Goal: Task Accomplishment & Management: Use online tool/utility

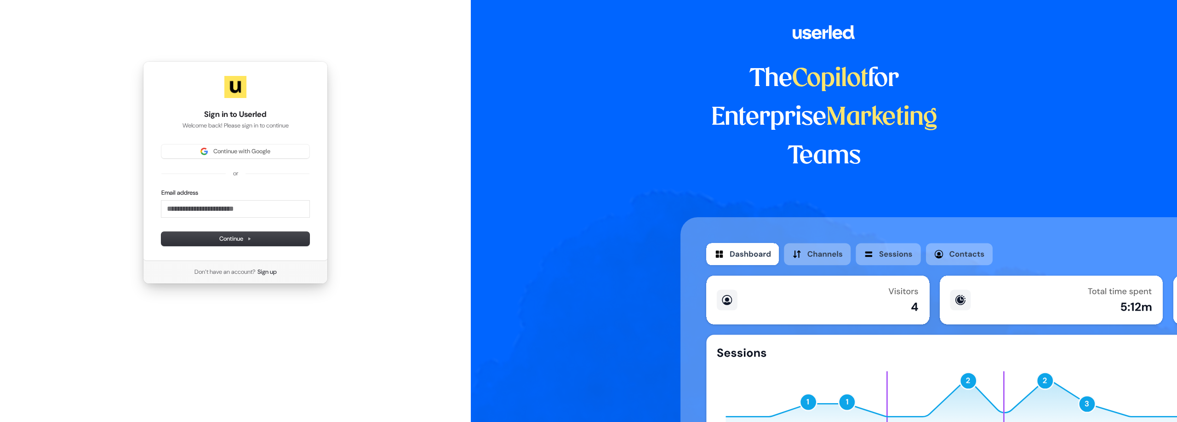
click at [244, 222] on form "Email address Continue" at bounding box center [235, 216] width 148 height 57
click at [244, 215] on input "Email address" at bounding box center [235, 208] width 148 height 17
click at [222, 236] on span "Continue" at bounding box center [235, 238] width 32 height 8
type input "**********"
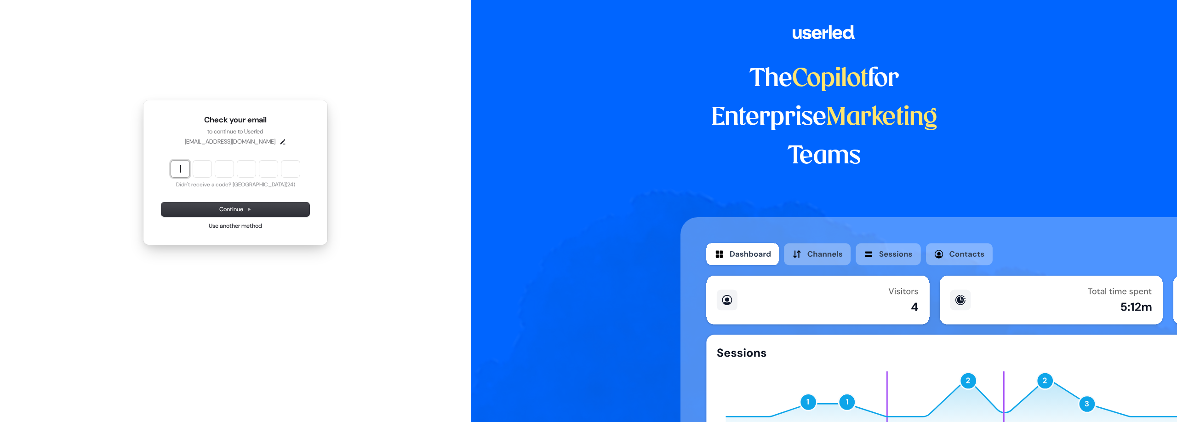
click at [176, 173] on input "Enter verification code" at bounding box center [244, 168] width 147 height 17
type input "******"
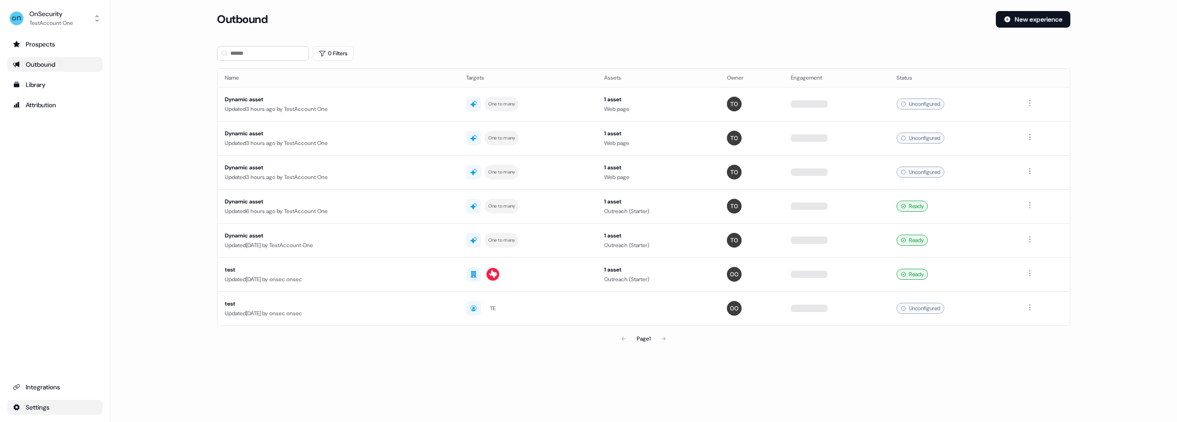
click at [45, 410] on html "For the best experience switch devices to a bigger screen. Go to Userled.io OnS…" at bounding box center [588, 211] width 1177 height 422
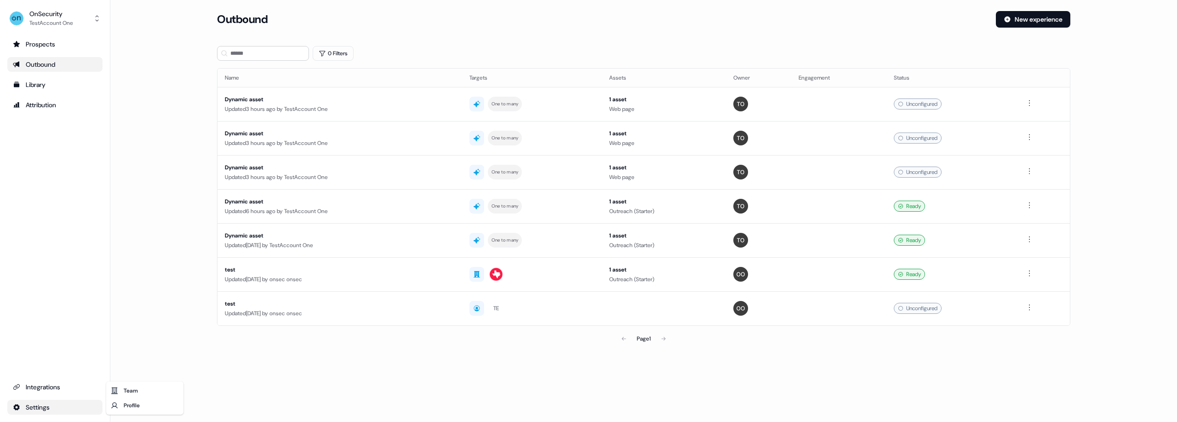
click at [55, 5] on html "For the best experience switch devices to a bigger screen. Go to Userled.io OnS…" at bounding box center [588, 211] width 1177 height 422
click at [58, 15] on div "OnSecurity" at bounding box center [51, 13] width 44 height 9
click at [49, 404] on div "OnSecurity TestAccount One Help documentation Feedback Logout Prospects Outboun…" at bounding box center [55, 211] width 110 height 422
click at [41, 406] on html "For the best experience switch devices to a bigger screen. Go to Userled.io OnS…" at bounding box center [588, 211] width 1177 height 422
click at [133, 393] on div "Team" at bounding box center [145, 390] width 74 height 15
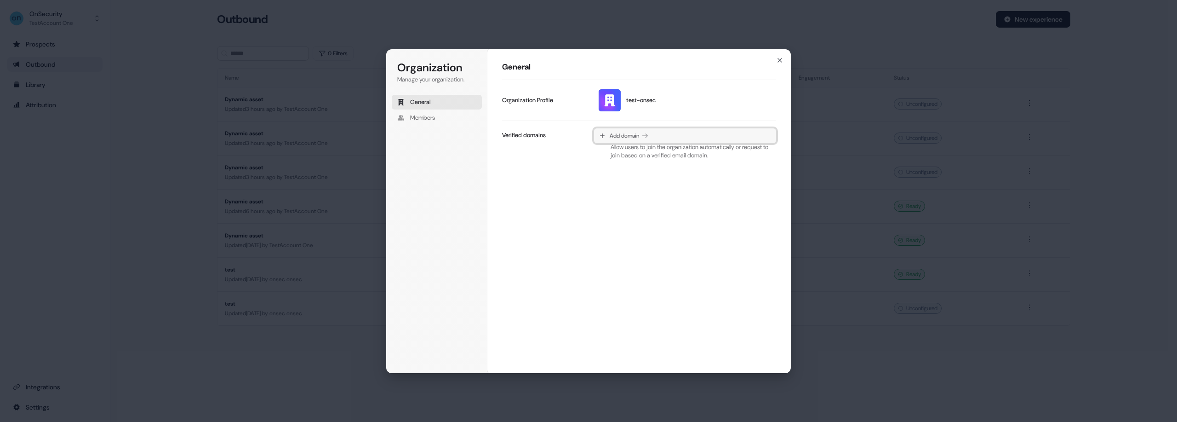
click at [631, 137] on span "Add domain" at bounding box center [625, 135] width 30 height 7
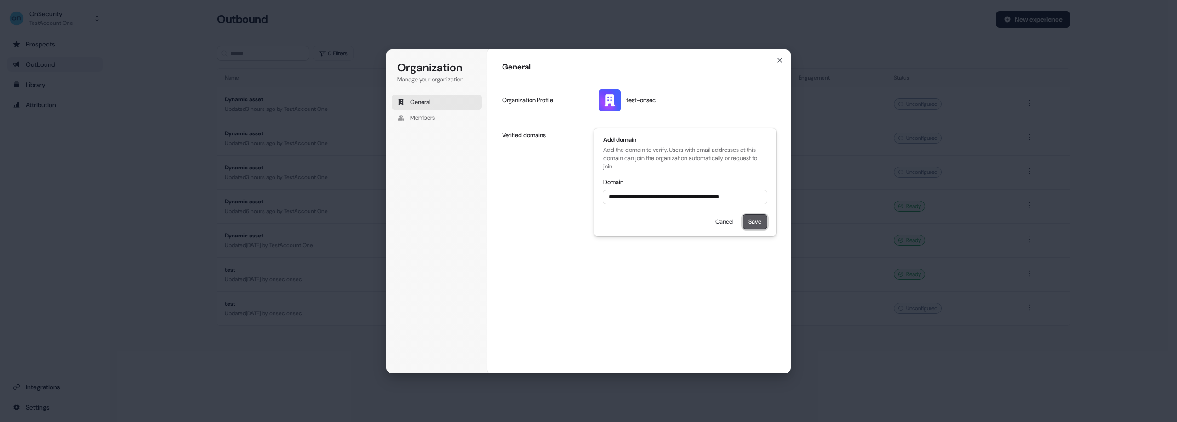
click at [750, 222] on button "Save" at bounding box center [755, 222] width 24 height 14
click at [751, 198] on input "**********" at bounding box center [685, 197] width 164 height 14
click at [521, 128] on div "**********" at bounding box center [639, 188] width 274 height 137
type input "**********"
drag, startPoint x: 750, startPoint y: 199, endPoint x: 745, endPoint y: 203, distance: 5.9
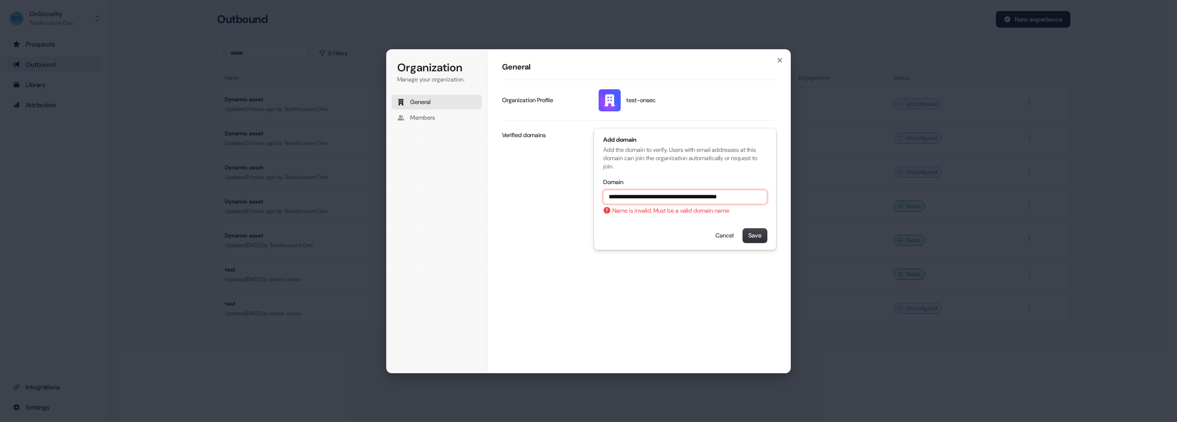
click at [745, 203] on input "**********" at bounding box center [685, 197] width 164 height 14
click at [780, 62] on icon "button" at bounding box center [779, 60] width 7 height 7
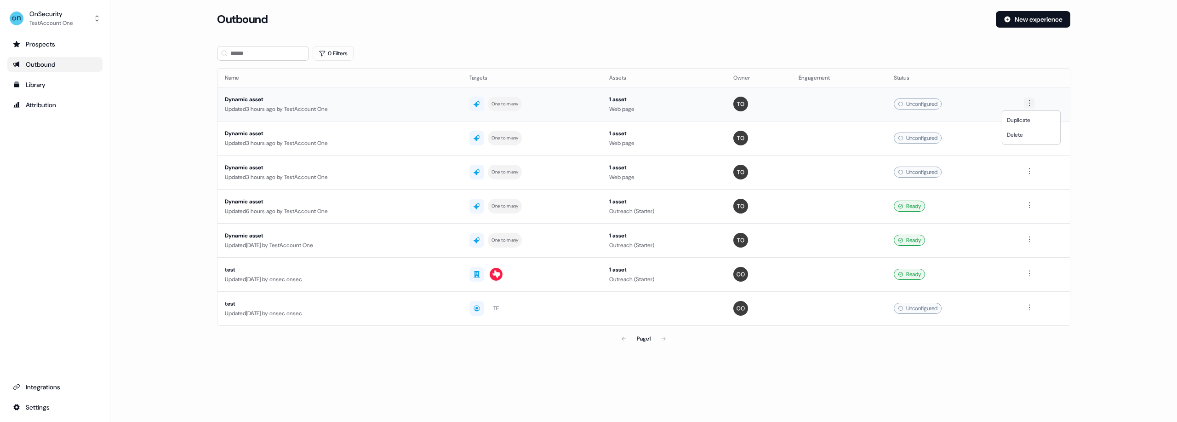
click at [1026, 99] on html "For the best experience switch devices to a bigger screen. Go to Userled.io OnS…" at bounding box center [588, 211] width 1177 height 422
click at [997, 105] on html "For the best experience switch devices to a bigger screen. Go to Userled.io OnS…" at bounding box center [588, 211] width 1177 height 422
click at [296, 104] on div "Dynamic asset Updated 3 hours ago by TestAccount One" at bounding box center [340, 104] width 230 height 19
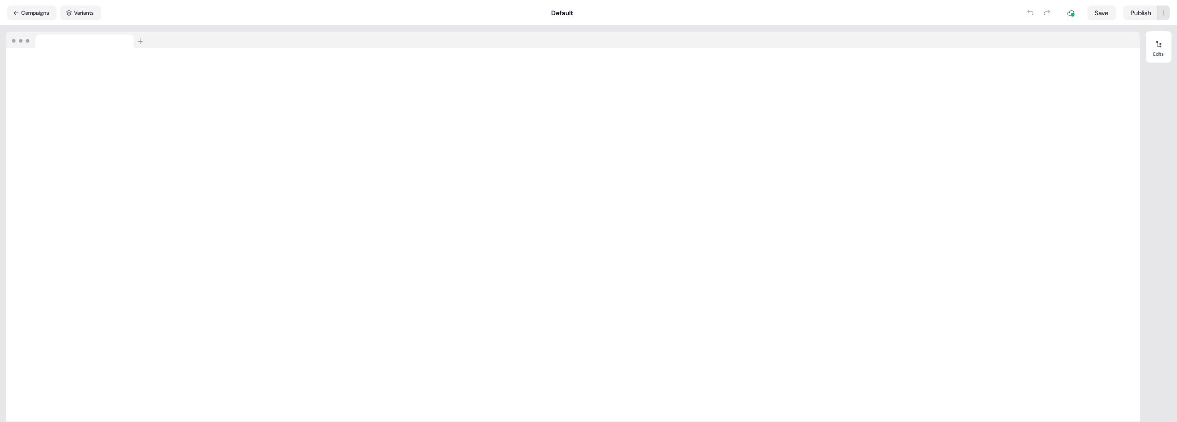
click at [1166, 14] on html "For the best experience switch devices to a bigger screen. Go to Userled.io Dyn…" at bounding box center [588, 211] width 1177 height 422
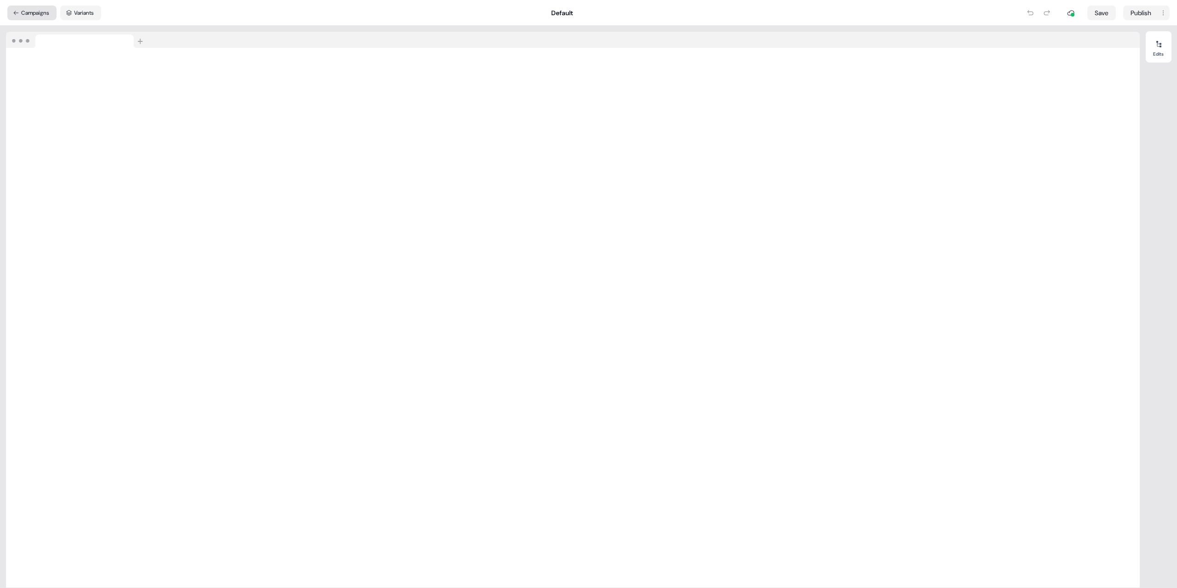
click at [28, 12] on button "Campaigns" at bounding box center [31, 13] width 49 height 15
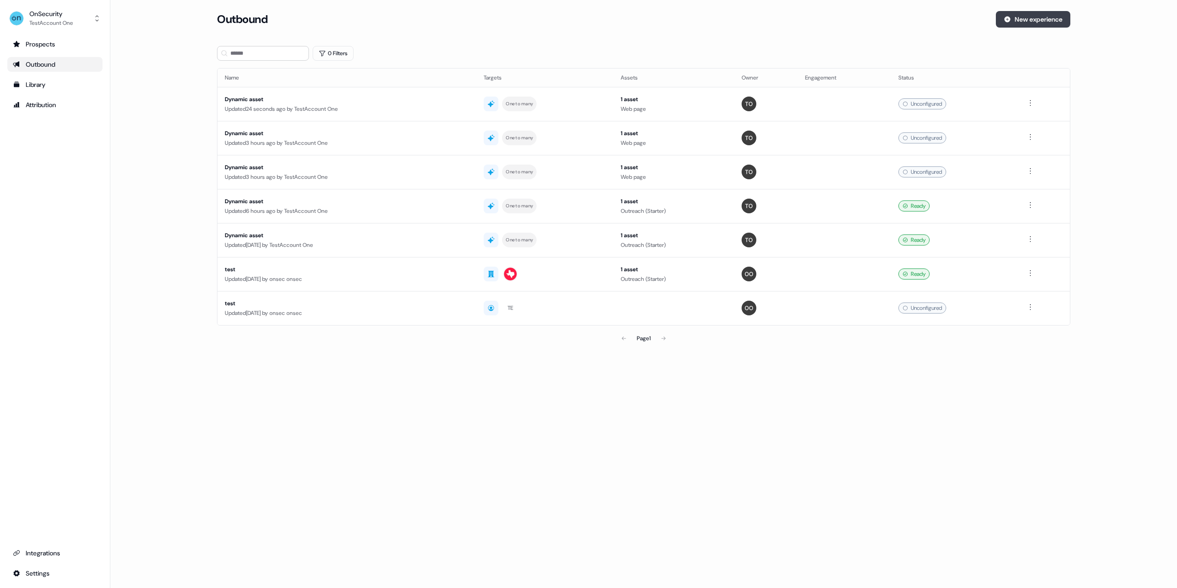
click at [1023, 19] on button "New experience" at bounding box center [1033, 19] width 74 height 17
click at [1020, 16] on button "New experience" at bounding box center [1033, 19] width 74 height 17
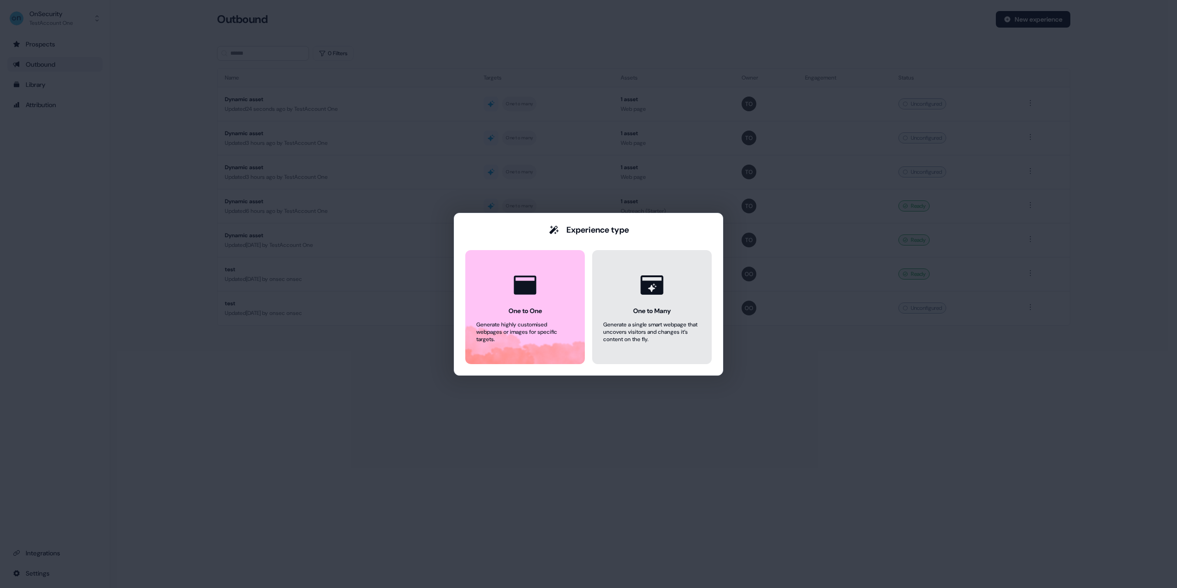
click at [651, 296] on icon at bounding box center [651, 285] width 35 height 35
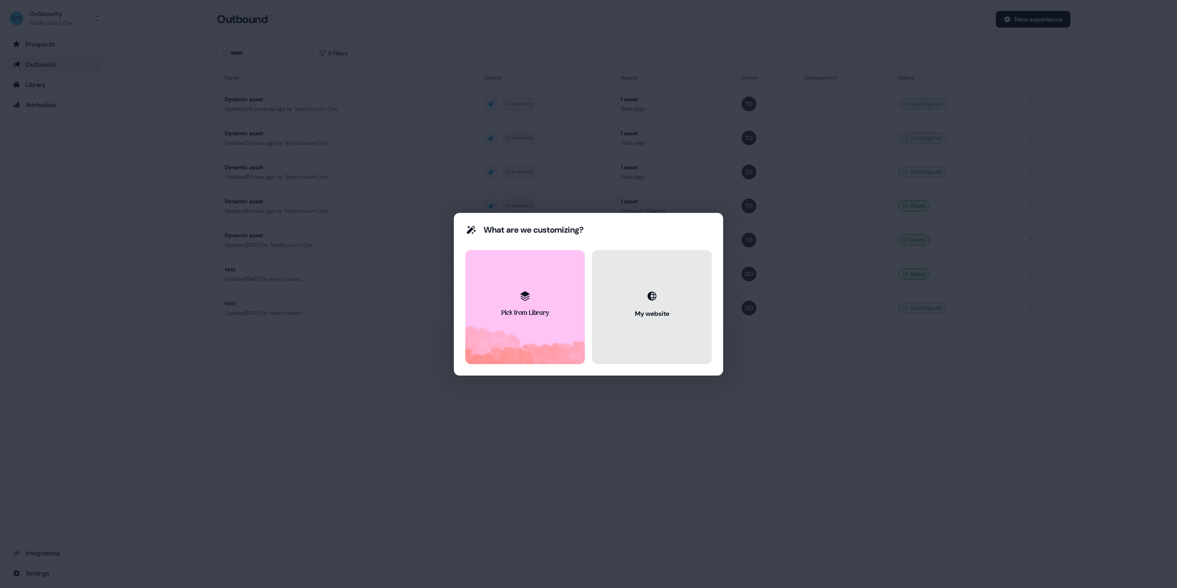
click at [640, 299] on button "My website" at bounding box center [652, 307] width 120 height 114
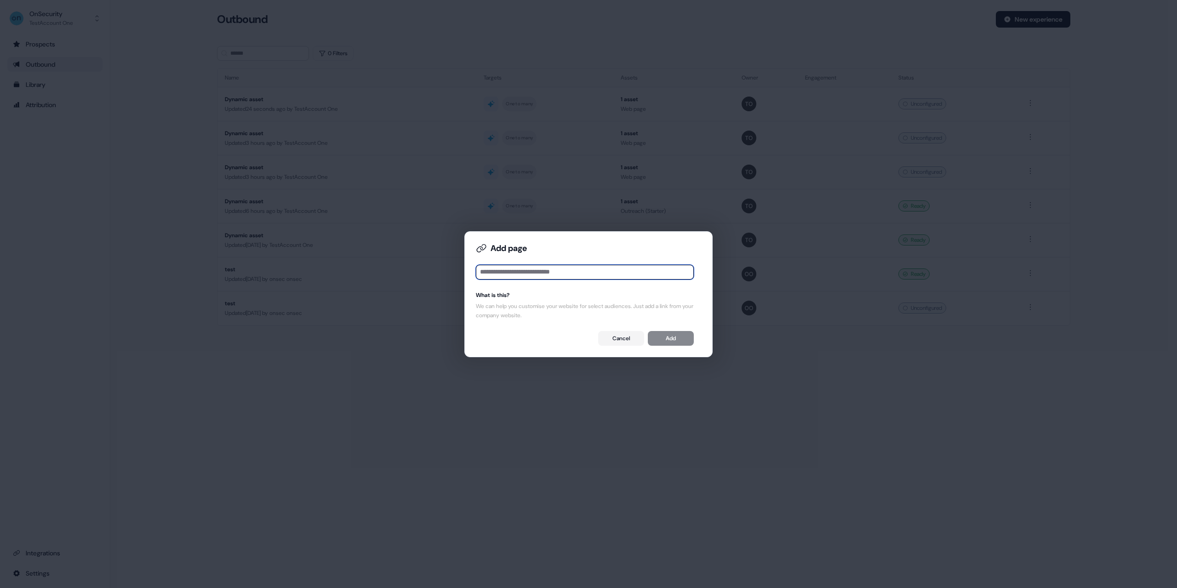
click at [583, 270] on input at bounding box center [585, 272] width 218 height 15
click at [586, 273] on input at bounding box center [585, 272] width 218 height 15
click at [530, 273] on input at bounding box center [585, 272] width 218 height 15
paste input "**********"
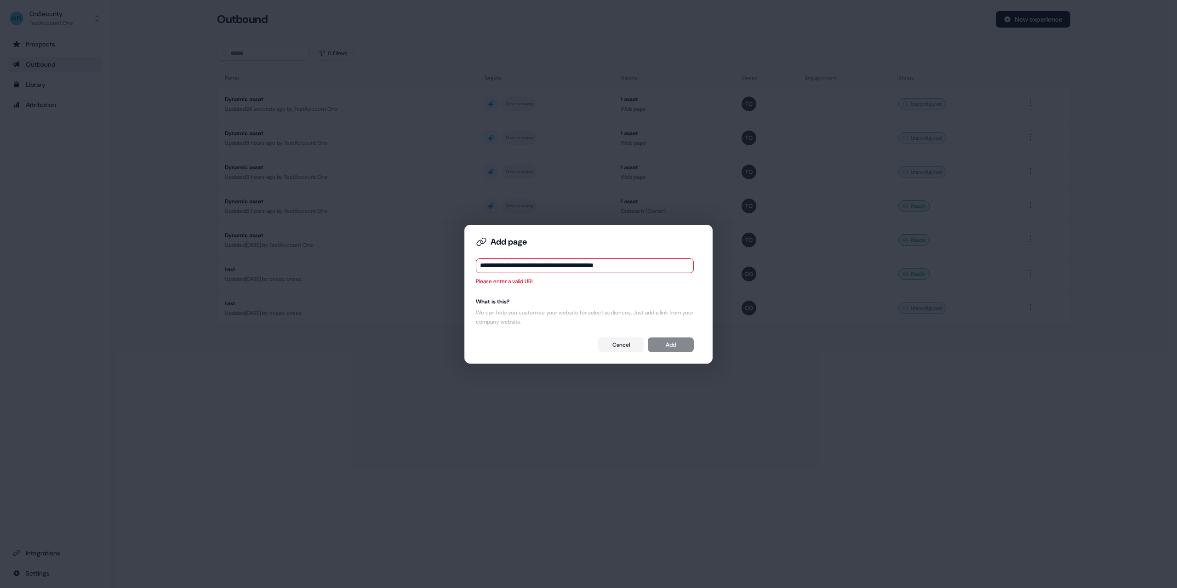
click at [604, 277] on div "Please enter a valid URL" at bounding box center [585, 281] width 218 height 9
click at [648, 268] on input "**********" at bounding box center [585, 265] width 218 height 15
type input "**********"
drag, startPoint x: 501, startPoint y: 266, endPoint x: 519, endPoint y: 267, distance: 17.5
click at [518, 267] on input "**********" at bounding box center [585, 265] width 218 height 15
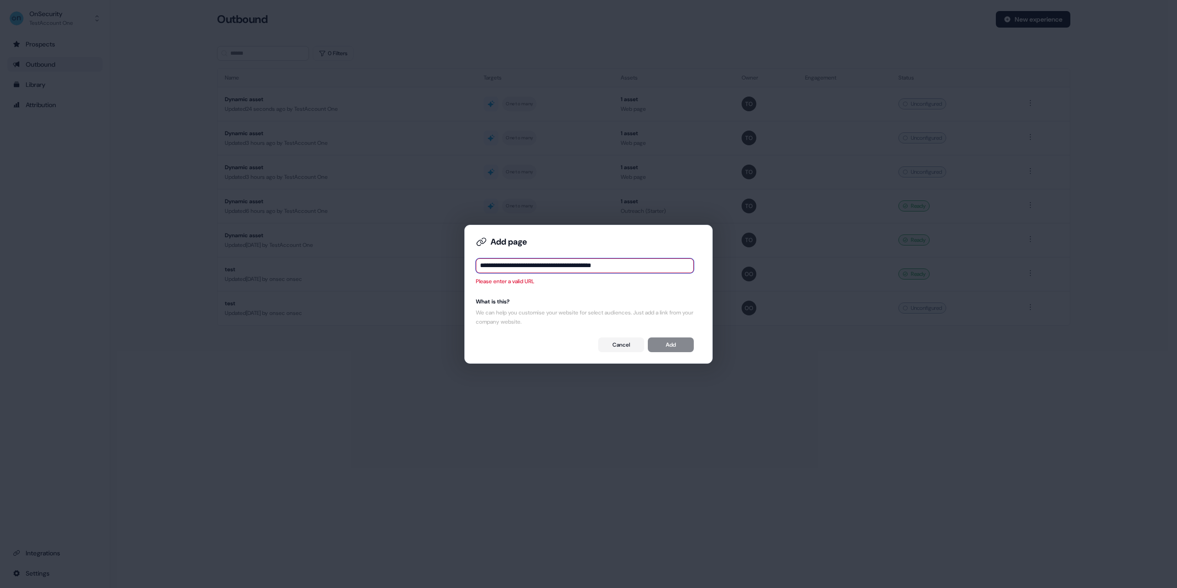
click at [518, 267] on input "**********" at bounding box center [585, 265] width 218 height 15
drag, startPoint x: 666, startPoint y: 265, endPoint x: 435, endPoint y: 258, distance: 230.9
click at [476, 258] on input "**********" at bounding box center [585, 265] width 218 height 15
click at [614, 342] on button "Cancel" at bounding box center [621, 344] width 46 height 15
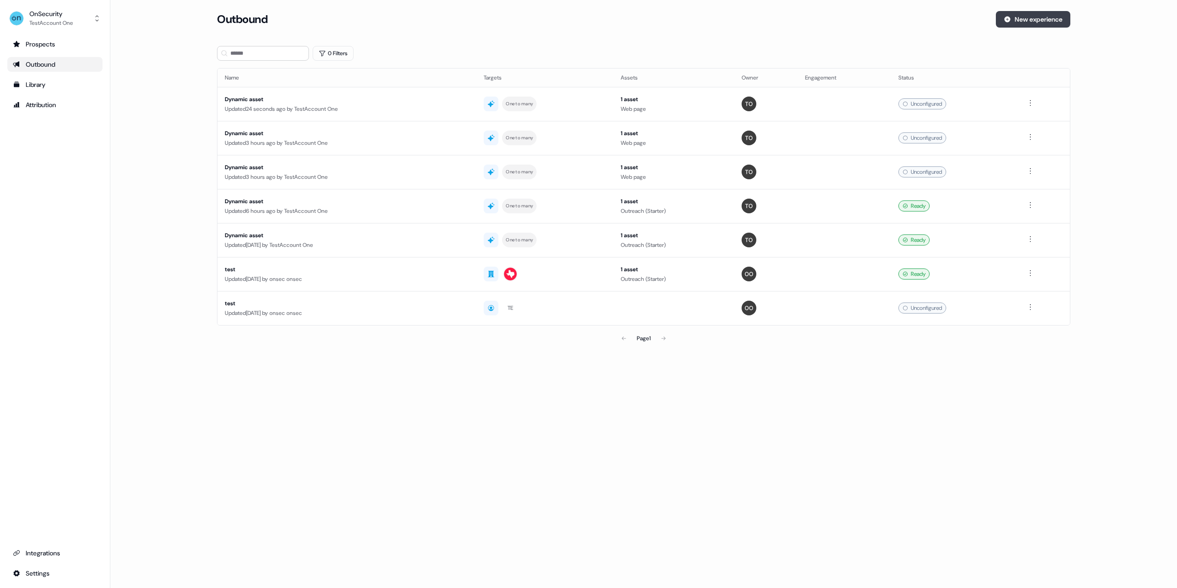
click at [1018, 17] on button "New experience" at bounding box center [1033, 19] width 74 height 17
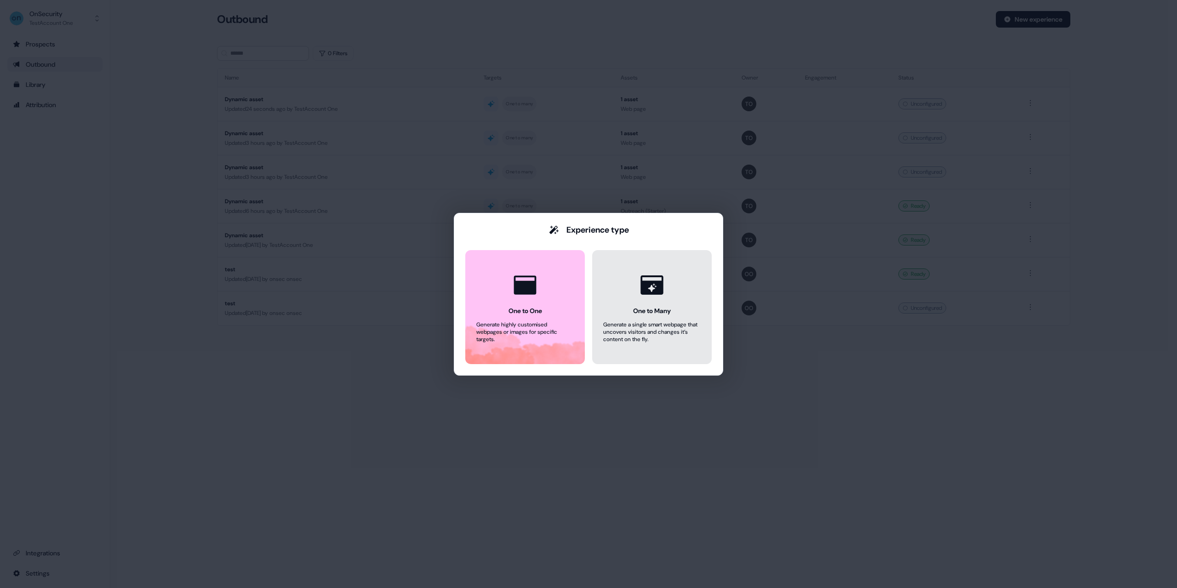
click at [633, 309] on div "One to Many" at bounding box center [652, 310] width 38 height 9
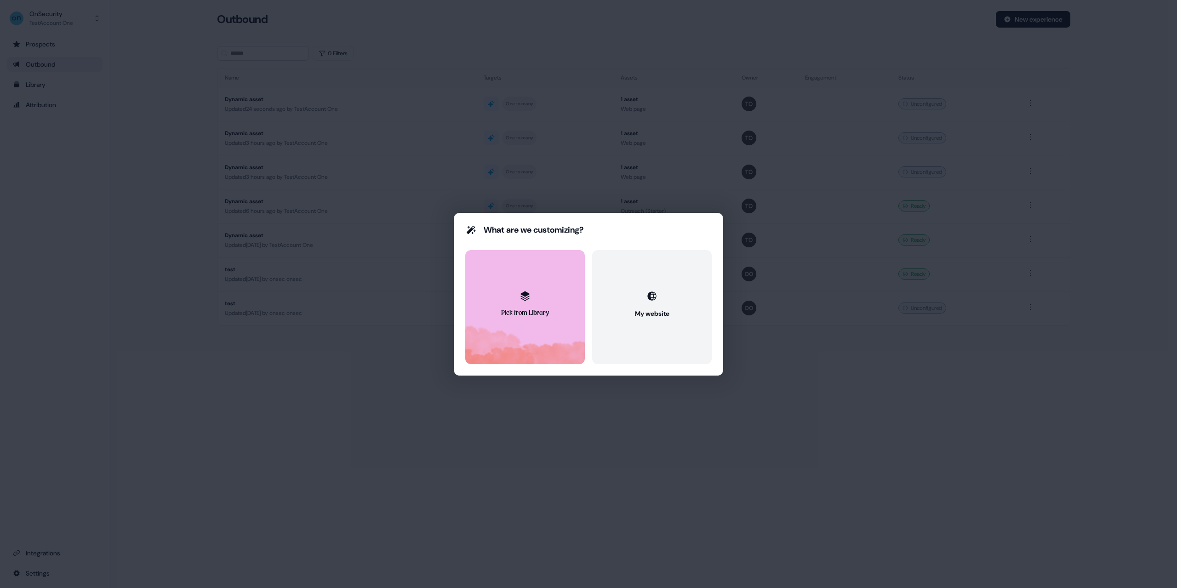
click at [546, 304] on button "Pick from Library" at bounding box center [525, 307] width 120 height 114
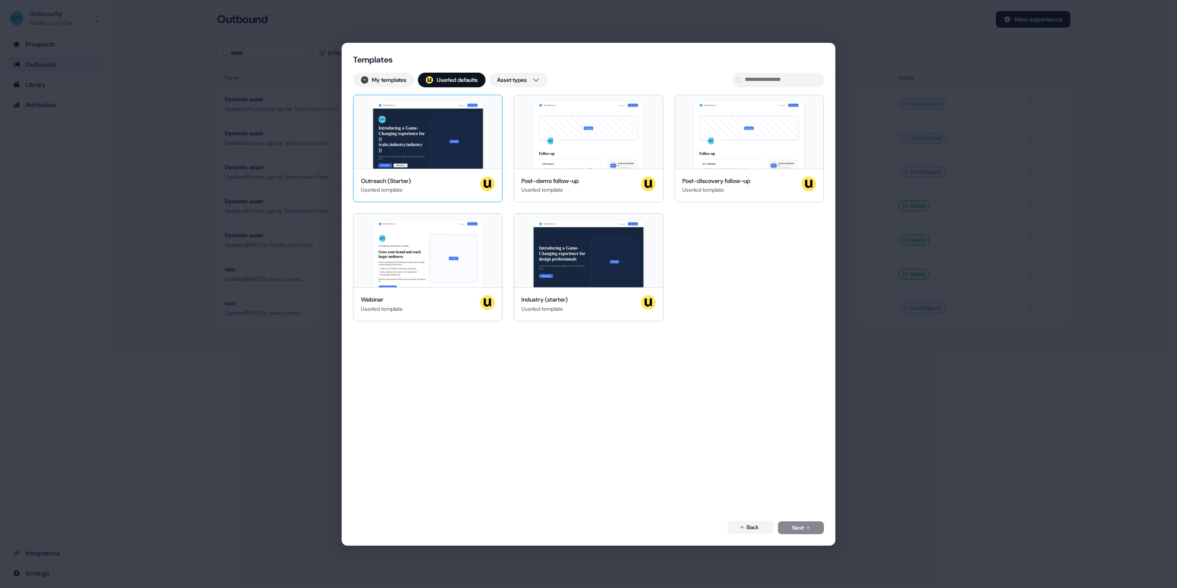
click at [437, 155] on div "Nice to meet you 👋 Learn more Book a demo Introducing a Game-Changing experienc…" at bounding box center [427, 132] width 148 height 74
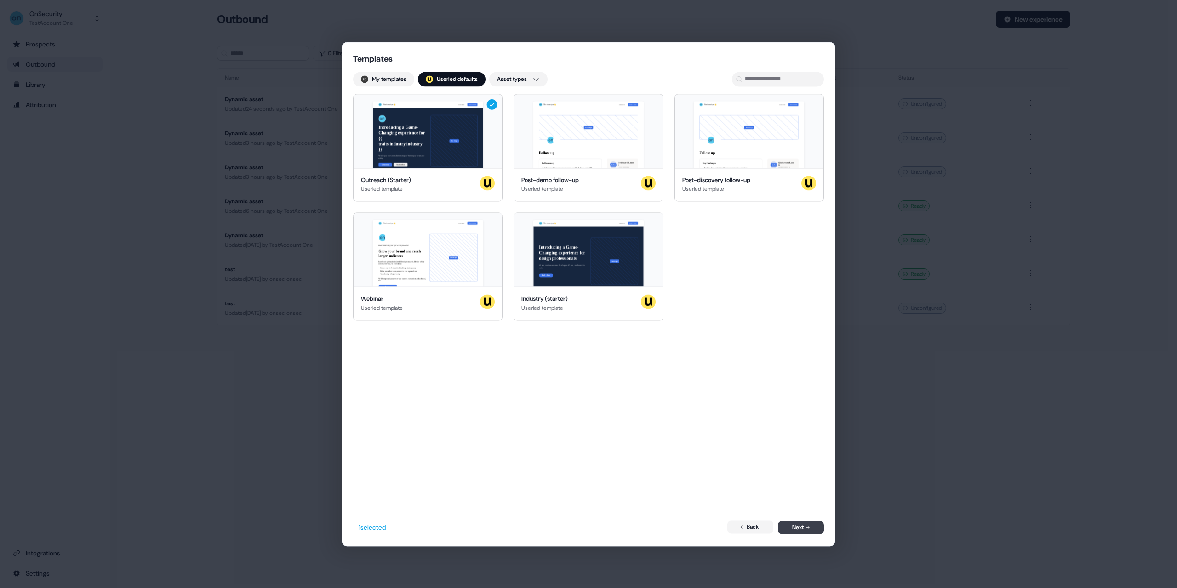
click at [799, 528] on button "Next" at bounding box center [801, 527] width 46 height 13
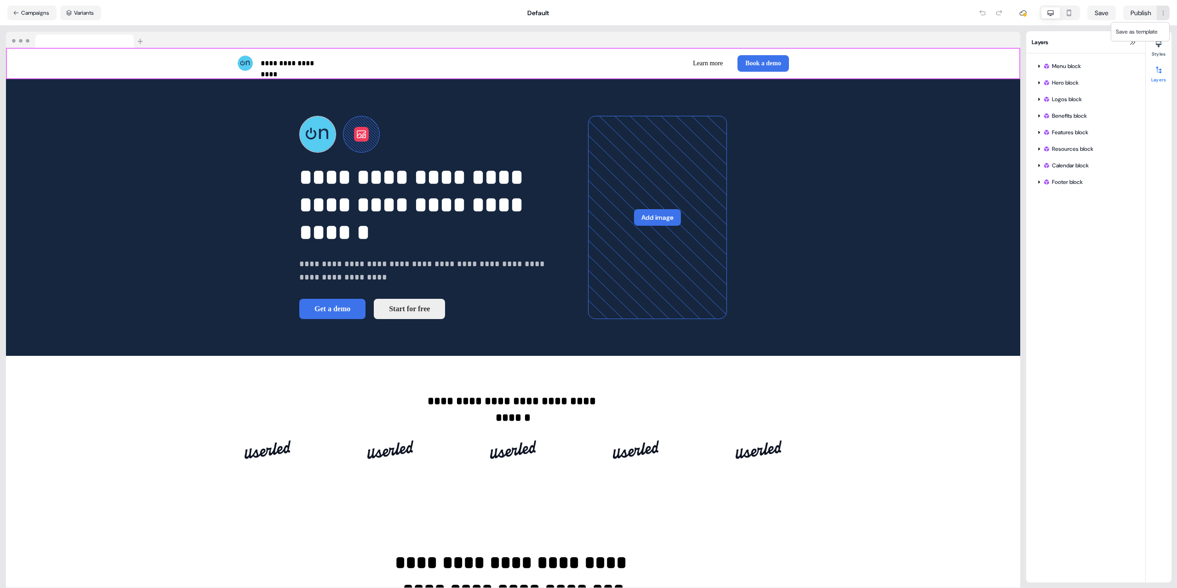
click at [1164, 12] on html "**********" at bounding box center [588, 294] width 1177 height 588
click at [1160, 52] on button "Styles" at bounding box center [1158, 47] width 26 height 20
click at [1159, 76] on div at bounding box center [1158, 70] width 15 height 15
click at [1036, 66] on div at bounding box center [1038, 66] width 7 height 7
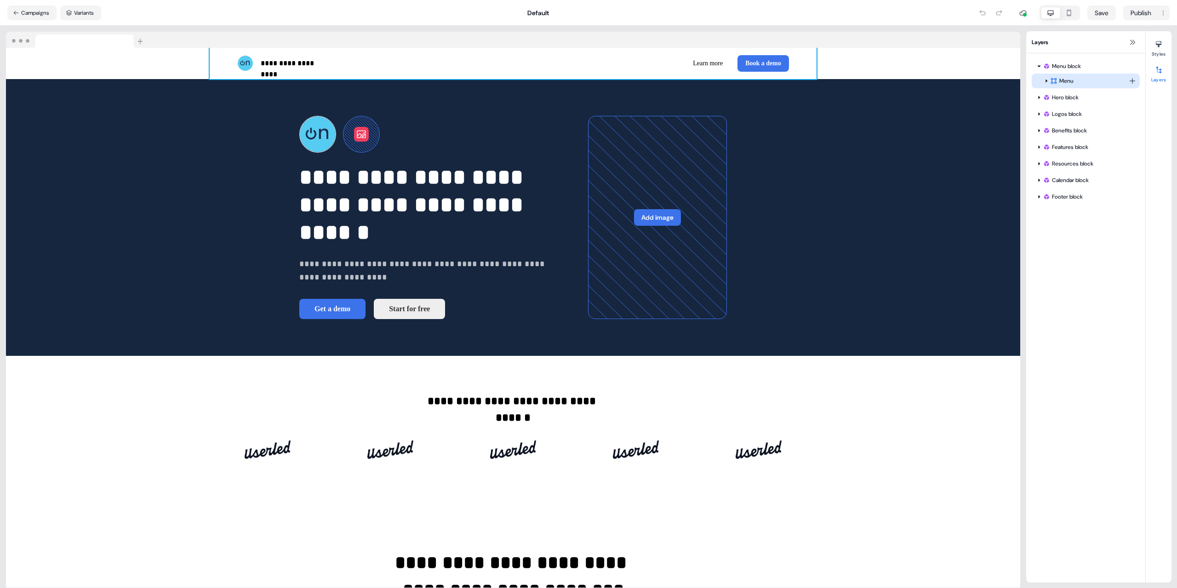
click at [1049, 80] on div at bounding box center [1046, 80] width 7 height 7
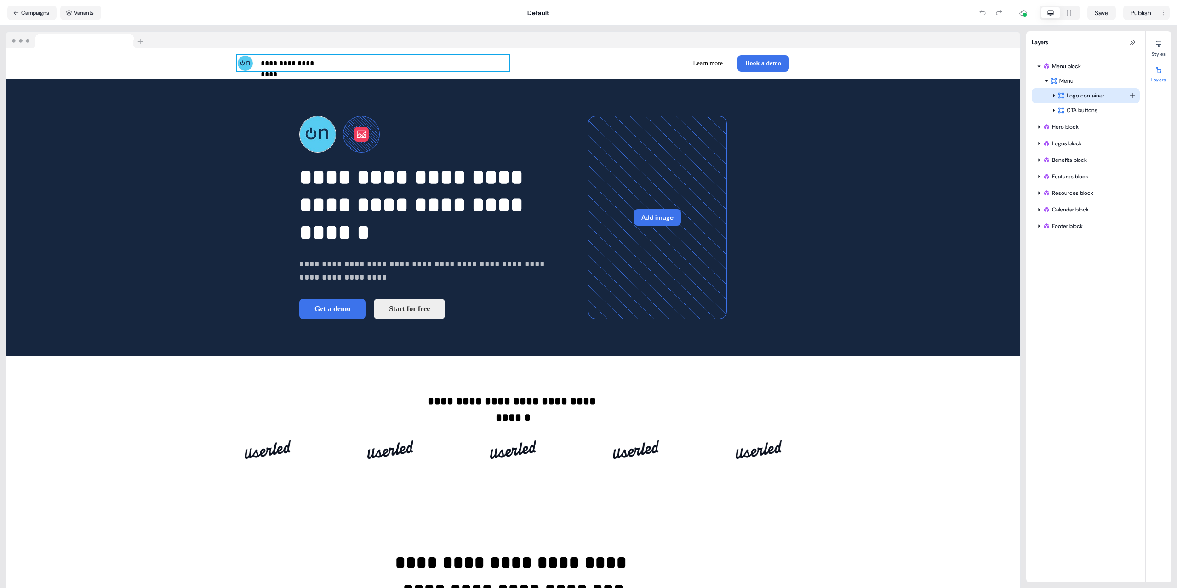
click at [1072, 103] on div "Logo container" at bounding box center [1085, 95] width 108 height 15
click at [1051, 97] on div at bounding box center [1053, 95] width 7 height 7
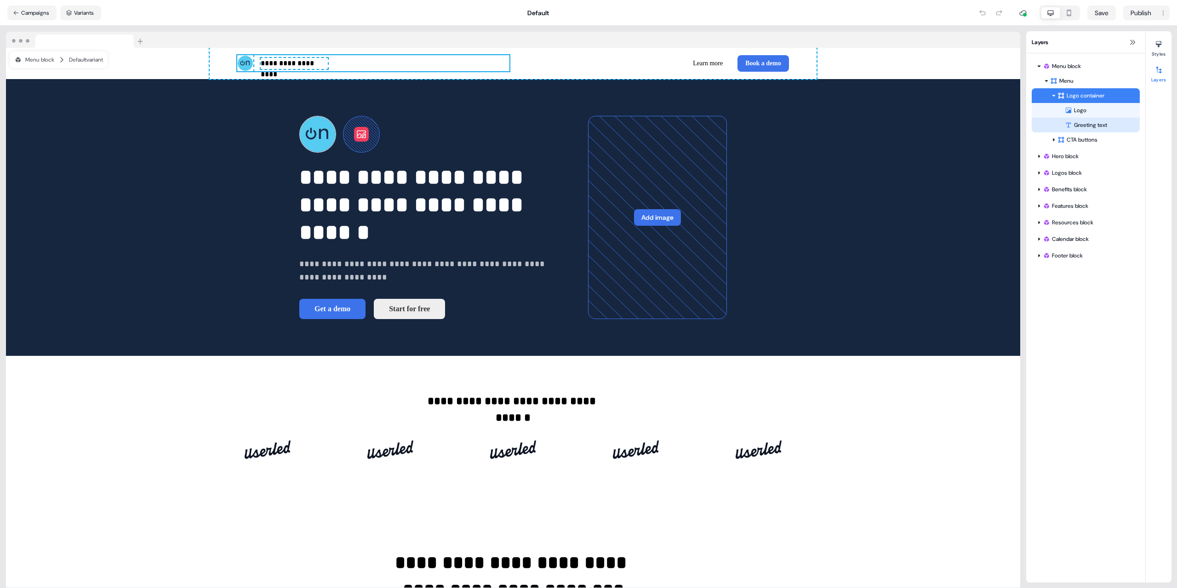
click at [1076, 122] on div "Greeting text" at bounding box center [1102, 124] width 75 height 9
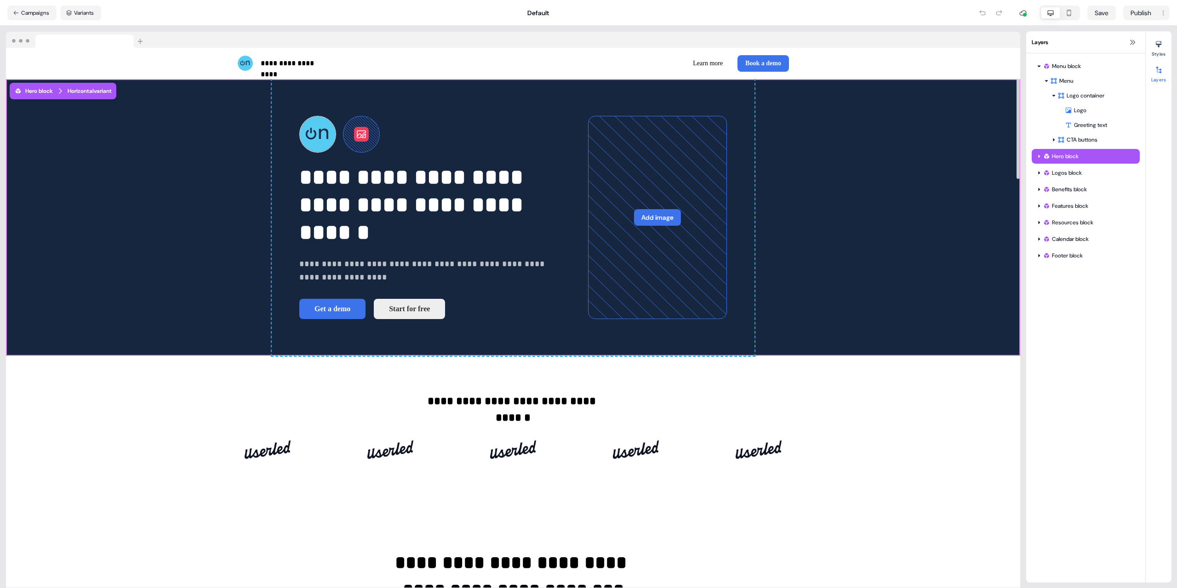
click at [863, 235] on div "**********" at bounding box center [513, 217] width 1014 height 277
click at [141, 42] on img at bounding box center [76, 40] width 141 height 17
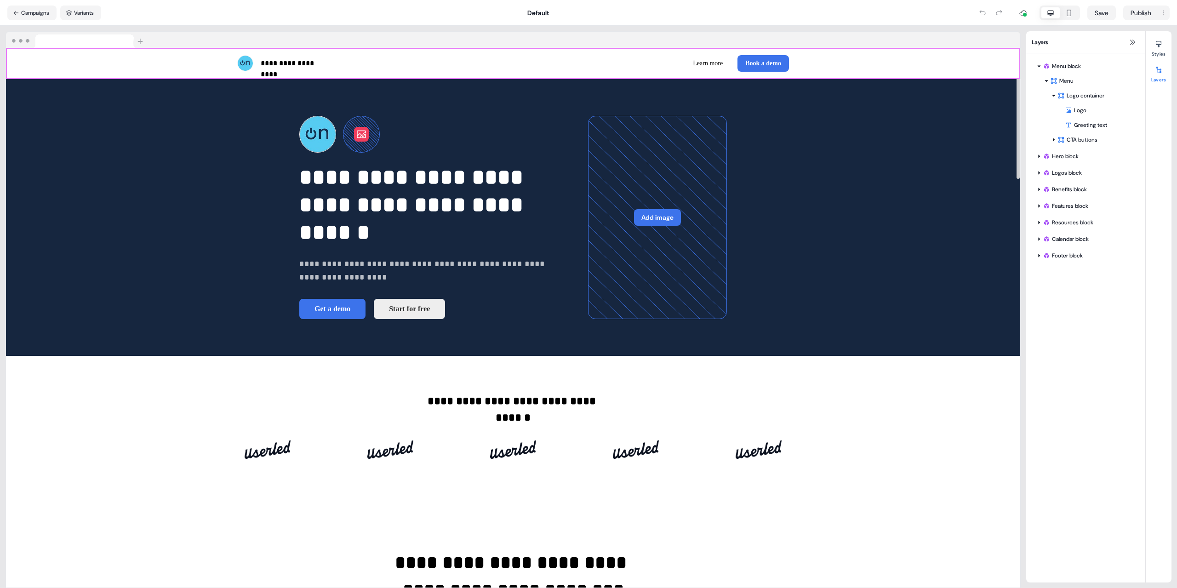
click at [133, 71] on div "**********" at bounding box center [513, 63] width 1014 height 31
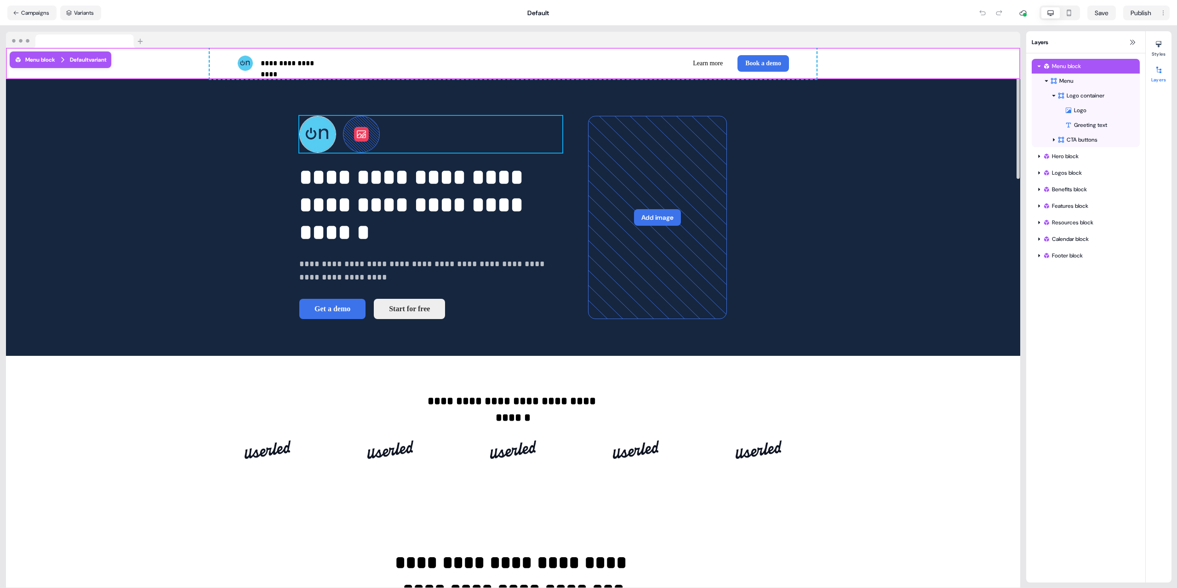
click at [299, 153] on div "To pick up a draggable item, press the space bar. While dragging, use the arrow…" at bounding box center [430, 134] width 263 height 37
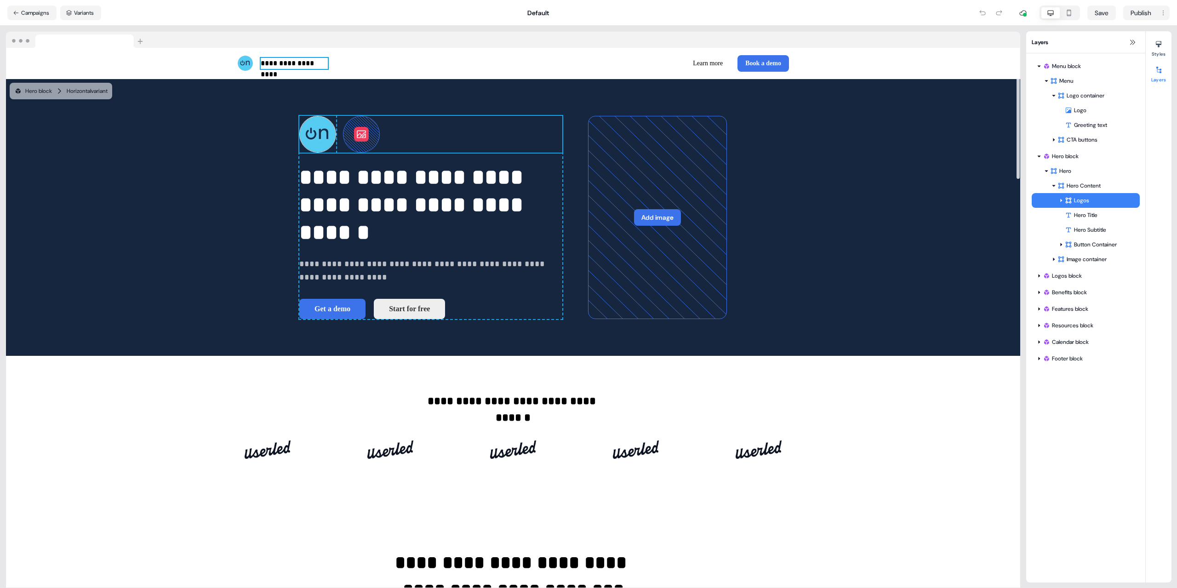
click at [311, 68] on p "**********" at bounding box center [294, 63] width 67 height 11
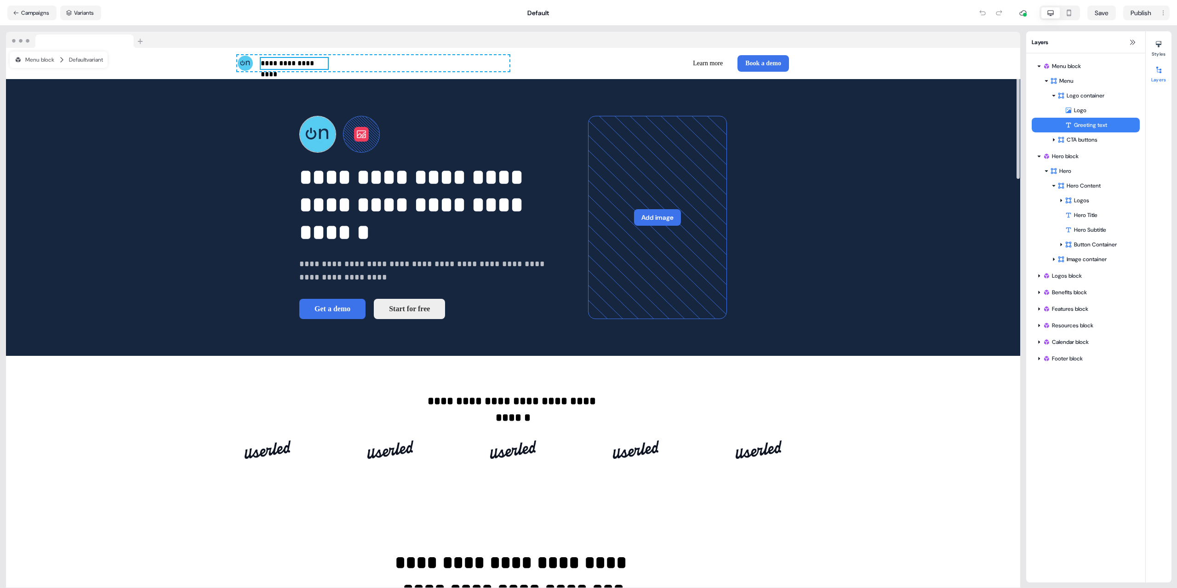
click at [311, 68] on p "**********" at bounding box center [294, 63] width 67 height 11
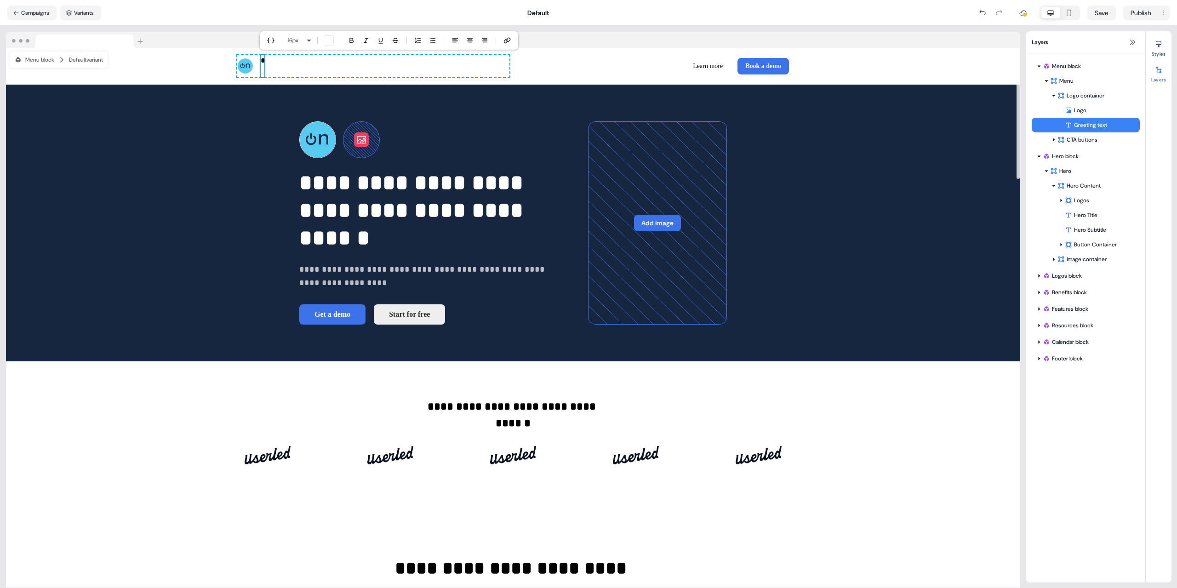
click at [309, 78] on div "* To pick up a draggable item, press the space bar. While dragging, use the arr…" at bounding box center [513, 66] width 607 height 37
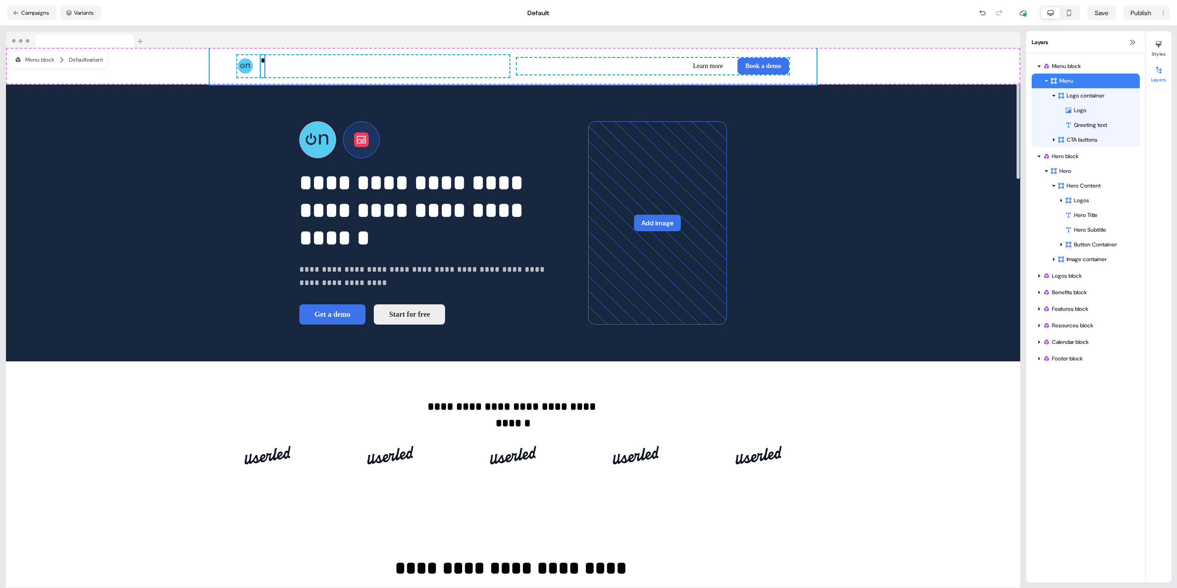
click at [263, 64] on p "*" at bounding box center [263, 66] width 4 height 22
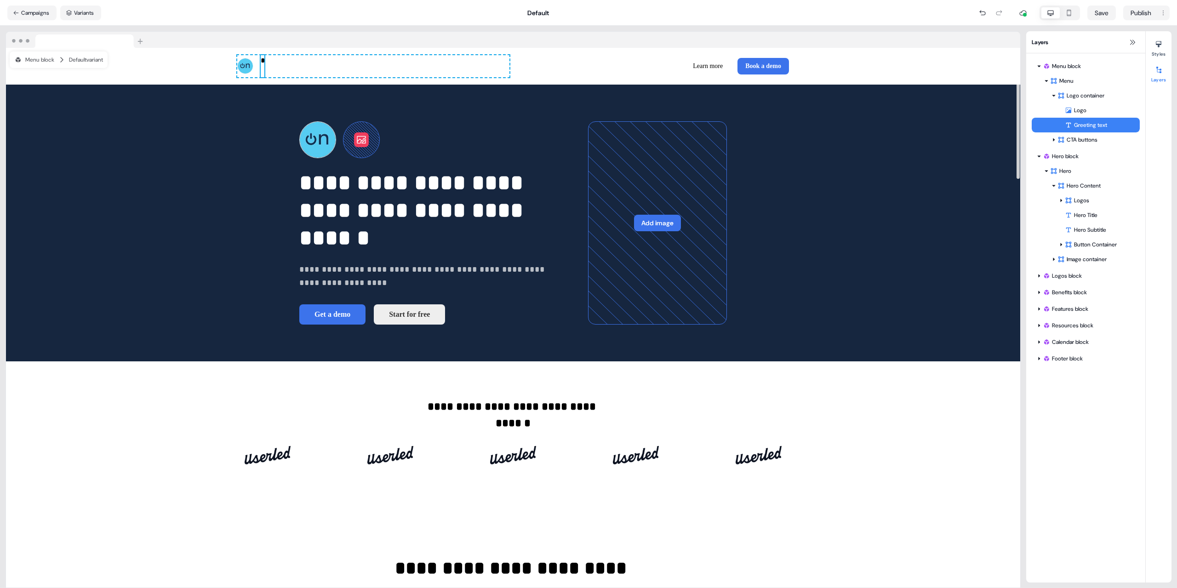
click at [263, 64] on p "*" at bounding box center [263, 66] width 4 height 22
click at [268, 40] on icon "button" at bounding box center [270, 41] width 7 height 6
click at [422, 71] on div "* To pick up a draggable item, press the space bar. While dragging, use the arr…" at bounding box center [373, 66] width 272 height 22
click at [262, 62] on p "*" at bounding box center [263, 66] width 4 height 22
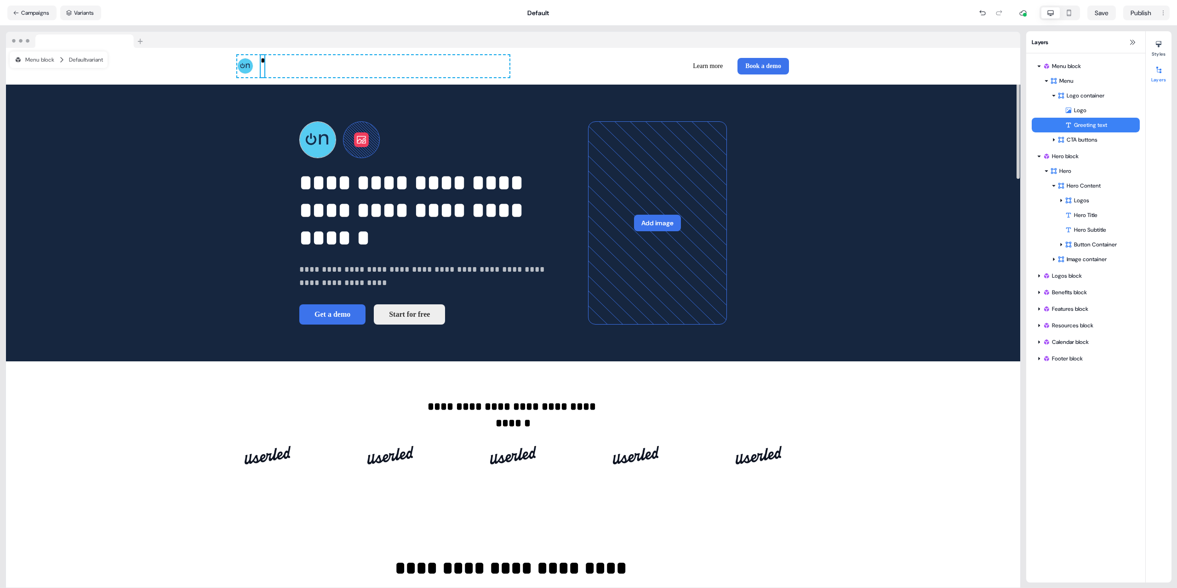
click at [262, 62] on p "*" at bounding box center [263, 66] width 4 height 22
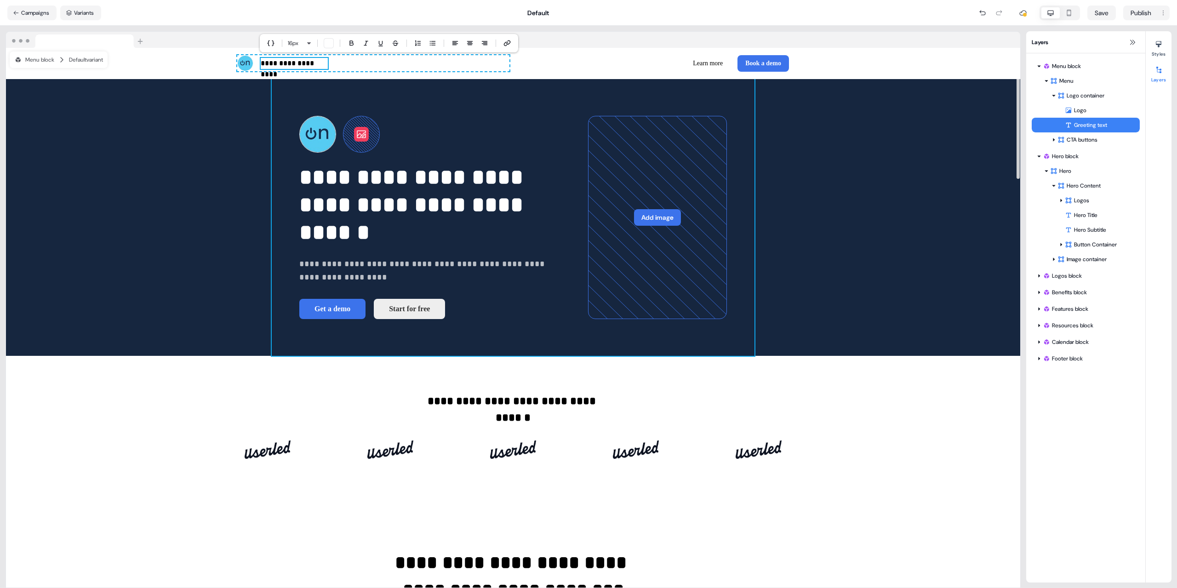
click at [340, 89] on div "**********" at bounding box center [513, 217] width 483 height 277
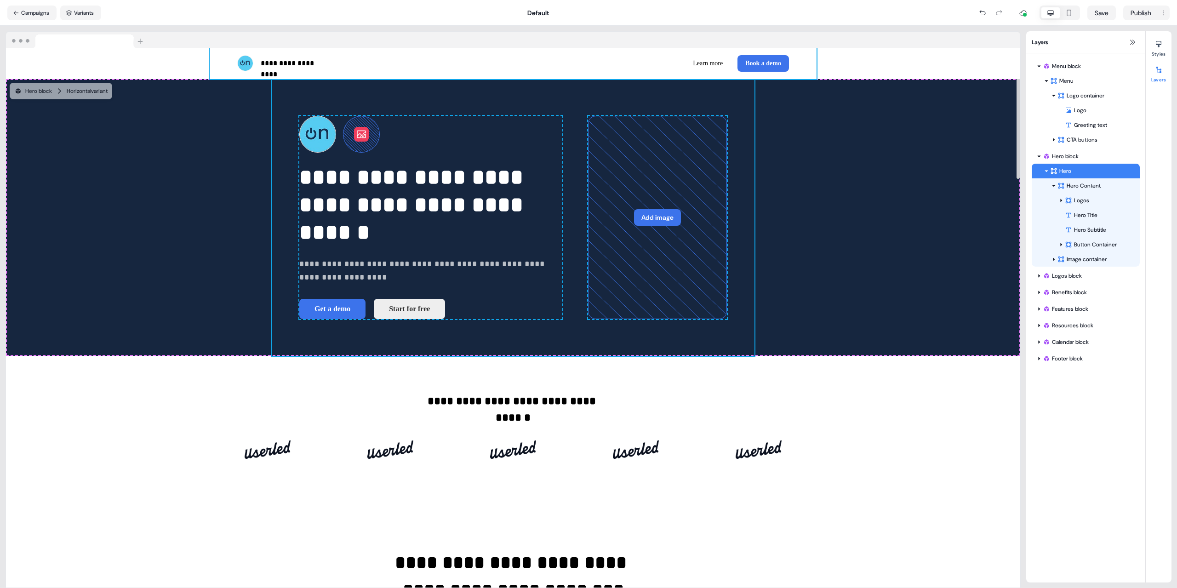
click at [390, 55] on div "**********" at bounding box center [513, 63] width 607 height 31
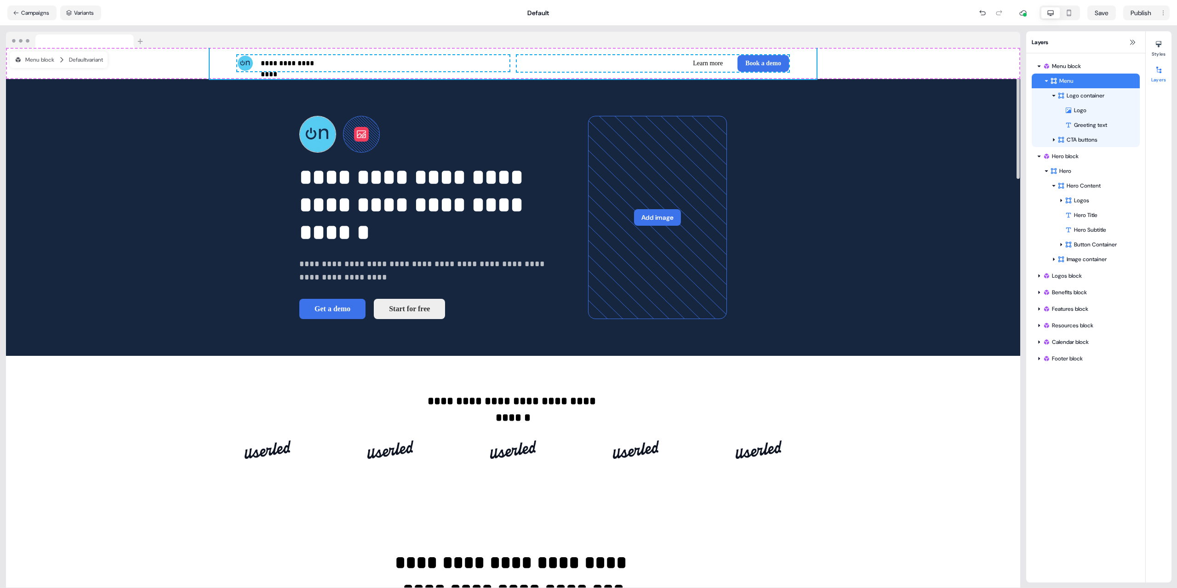
click at [359, 60] on div "**********" at bounding box center [373, 63] width 272 height 16
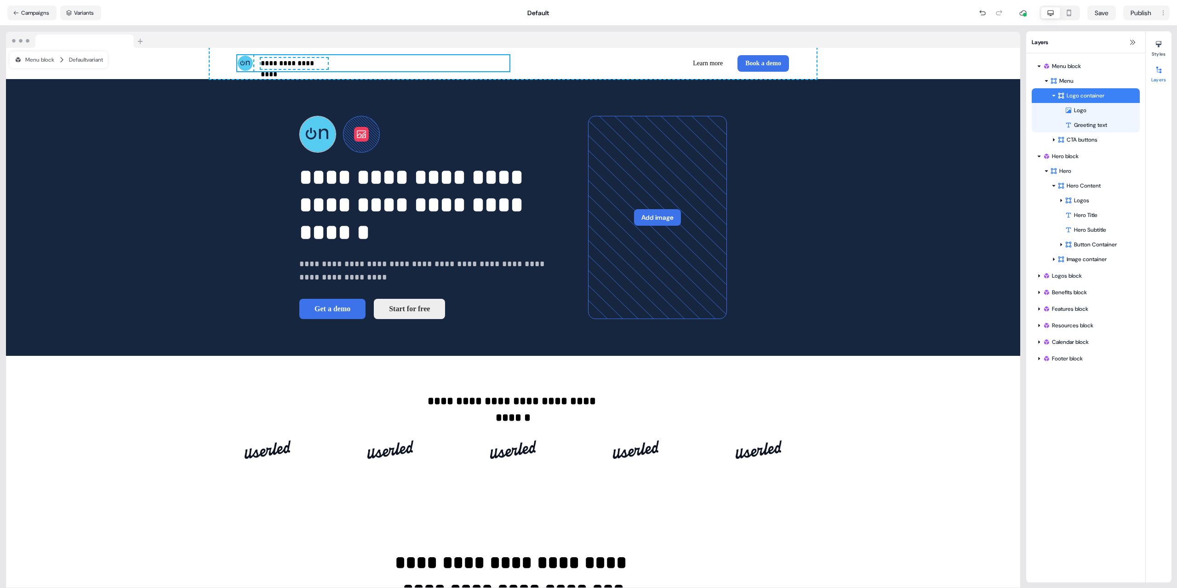
click at [182, 222] on div "**********" at bounding box center [513, 217] width 1014 height 277
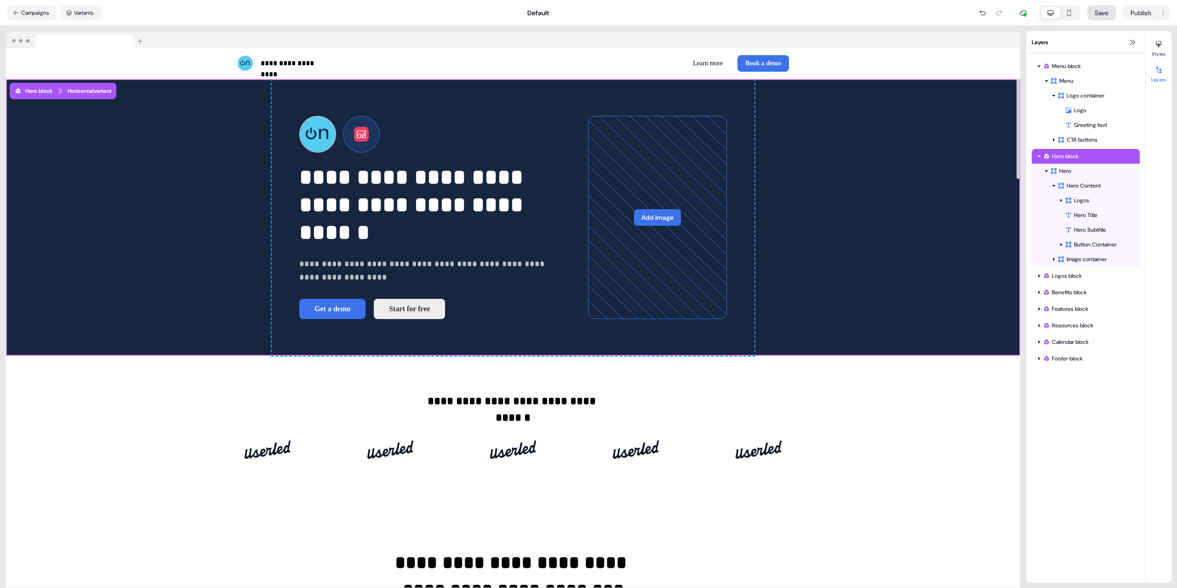
click at [1102, 7] on button "Save" at bounding box center [1101, 13] width 28 height 15
click at [80, 12] on button "Variants" at bounding box center [80, 13] width 41 height 15
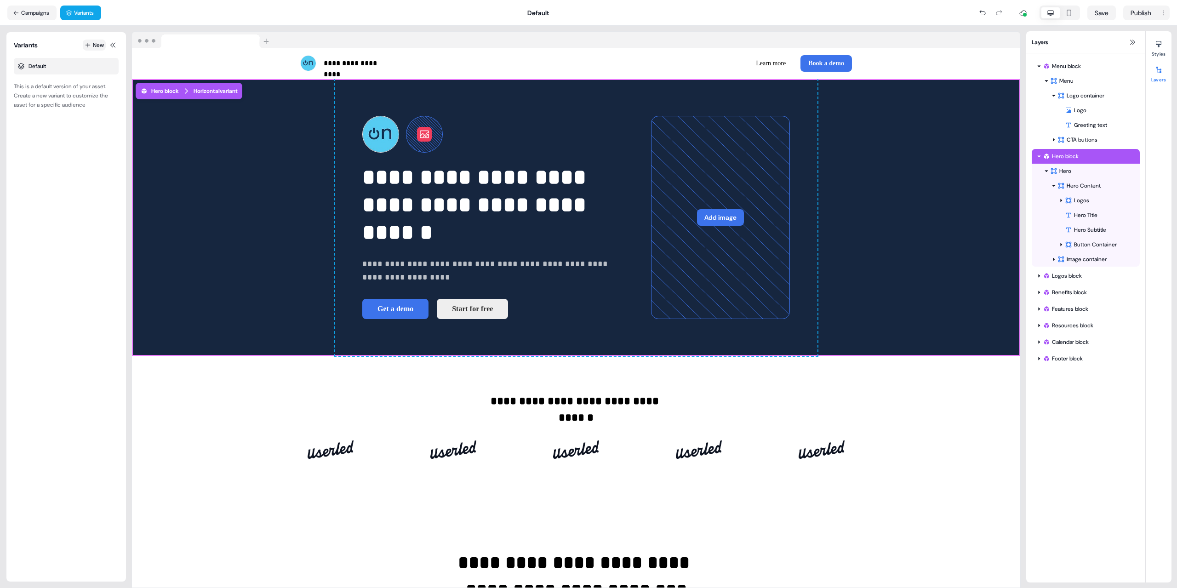
click at [94, 43] on button "New" at bounding box center [94, 45] width 23 height 11
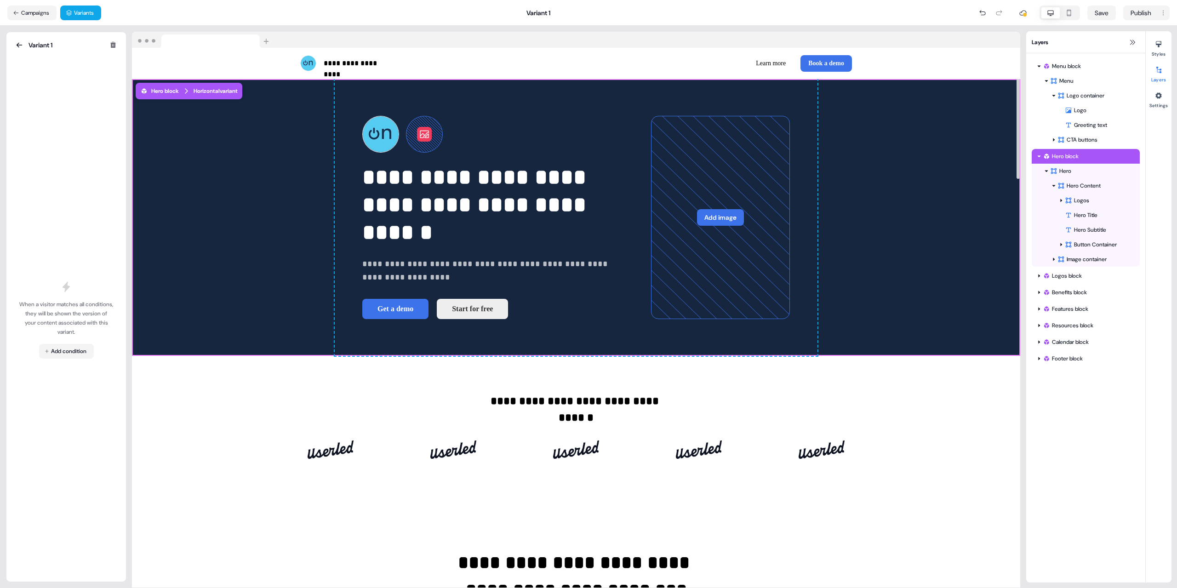
click at [379, 28] on div "**********" at bounding box center [576, 307] width 900 height 562
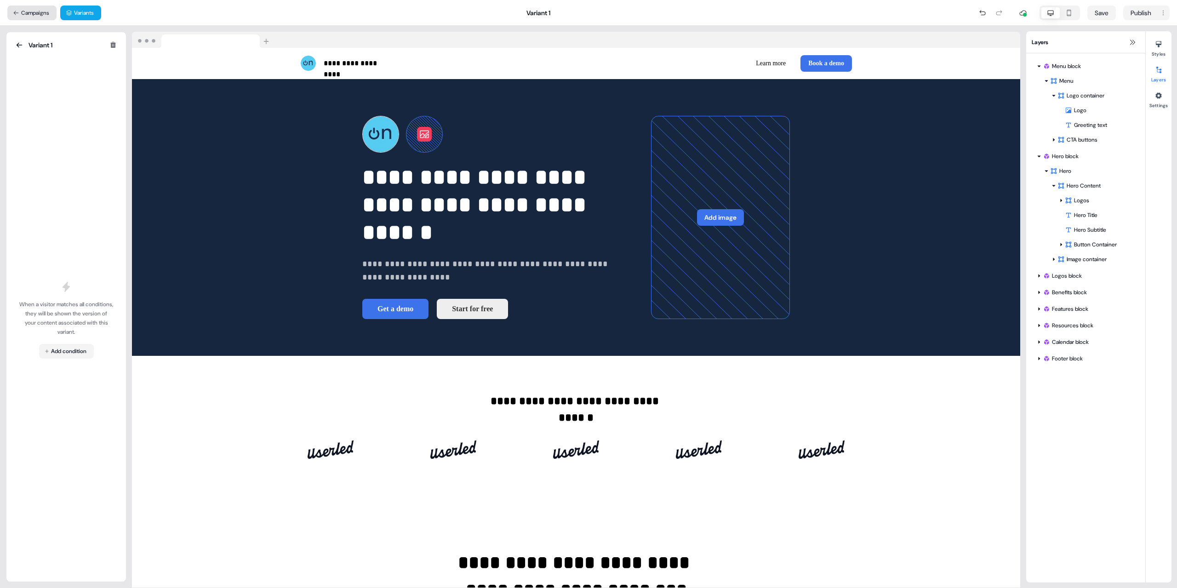
click at [20, 14] on button "Campaigns" at bounding box center [31, 13] width 49 height 15
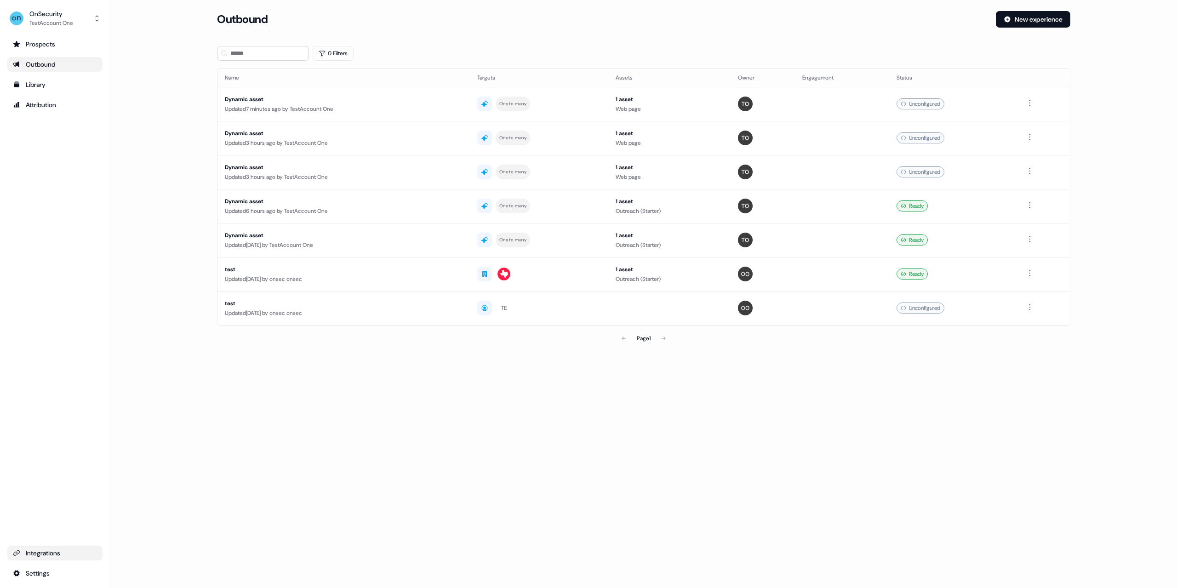
click at [51, 555] on div "Integrations" at bounding box center [55, 552] width 84 height 9
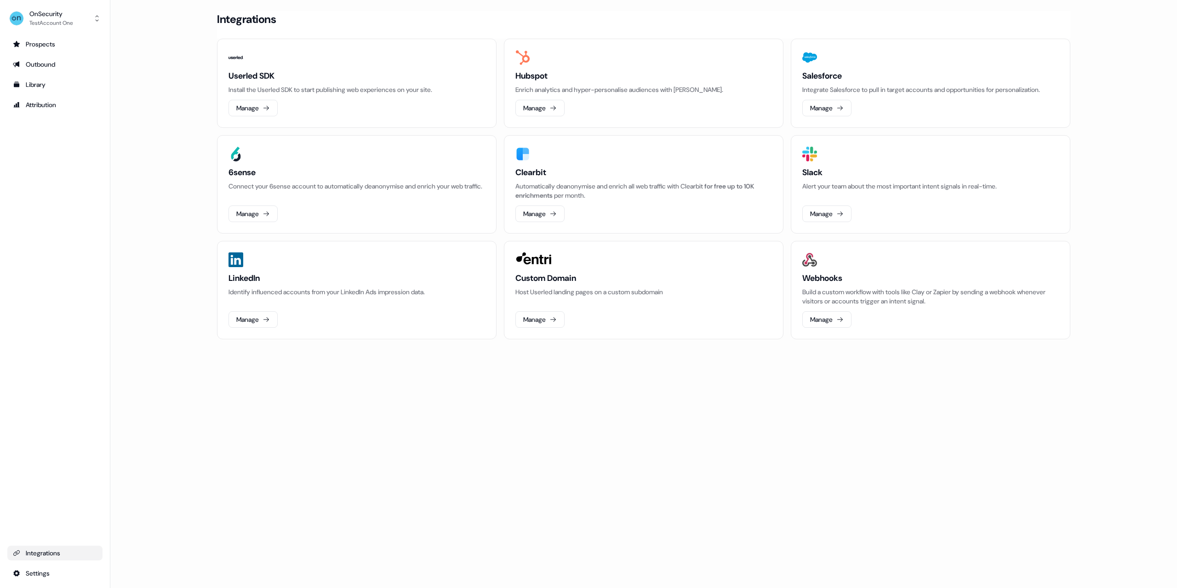
click at [251, 97] on div "Userled SDK Install the Userled SDK to start publishing web experiences on your…" at bounding box center [356, 93] width 256 height 46
click at [251, 103] on button "Manage" at bounding box center [252, 108] width 49 height 17
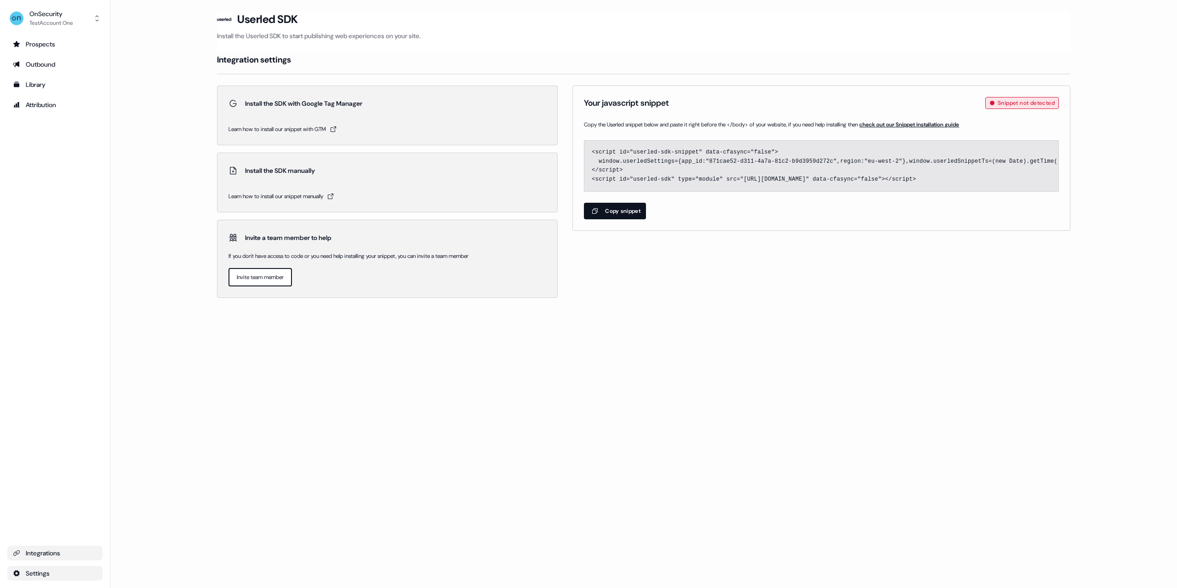
click at [46, 571] on html "For the best experience switch devices to a bigger screen. Go to Userled.io OnS…" at bounding box center [588, 294] width 1177 height 588
click at [144, 571] on div "Profile" at bounding box center [145, 571] width 74 height 15
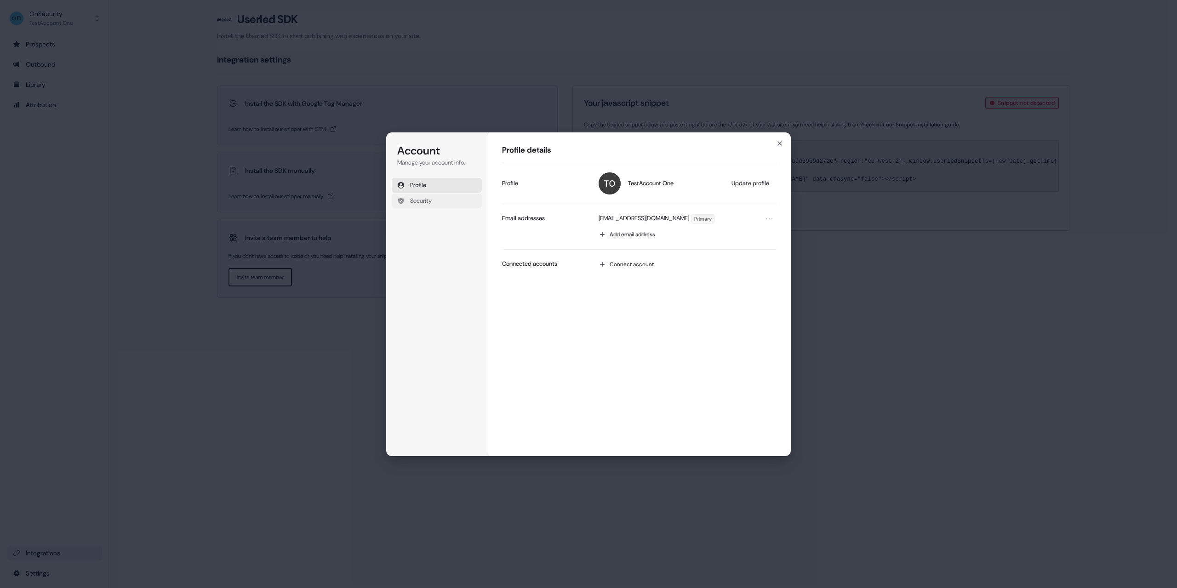
click at [428, 197] on span "Security" at bounding box center [421, 201] width 22 height 8
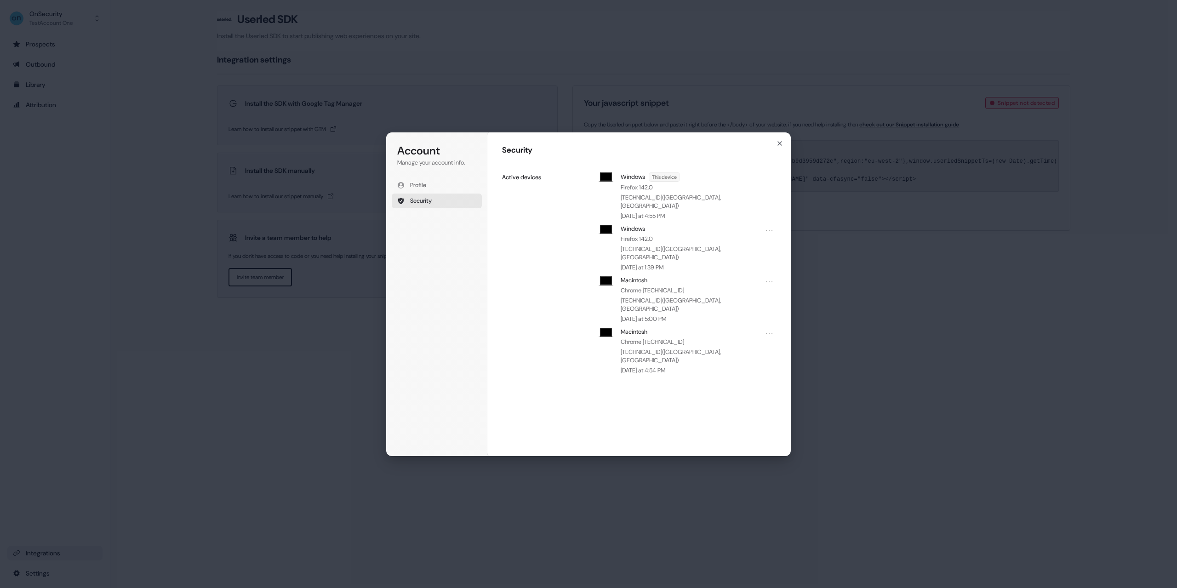
click at [246, 282] on div "Account Manage your account info. Profile Security Account Security Windows Thi…" at bounding box center [588, 294] width 1177 height 588
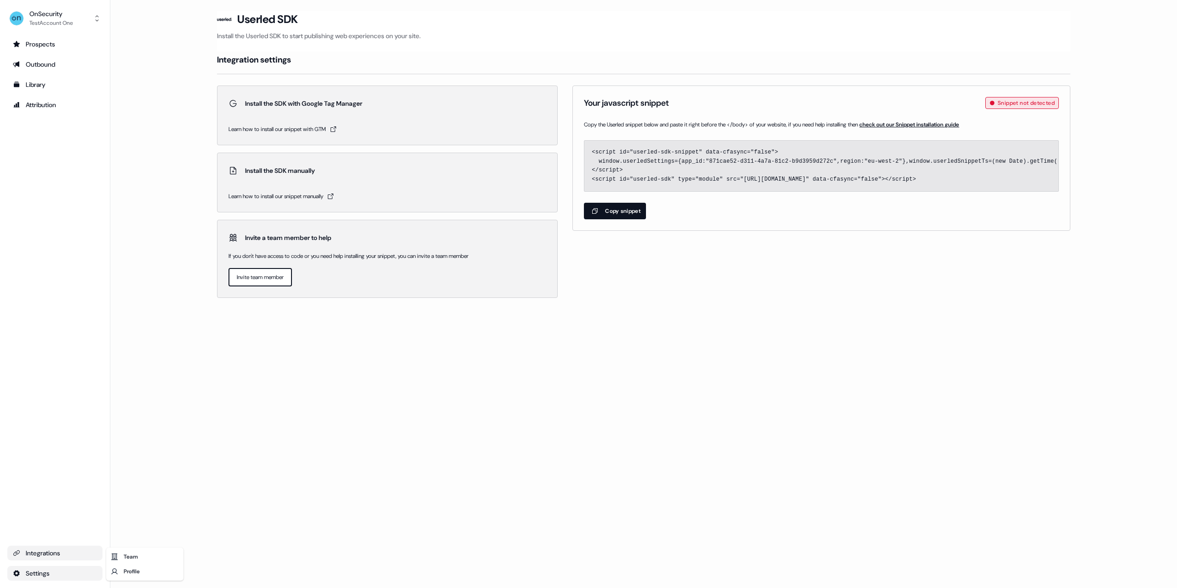
click at [44, 576] on html "For the best experience switch devices to a bigger screen. Go to Userled.io OnS…" at bounding box center [588, 294] width 1177 height 588
click at [147, 552] on div "Team" at bounding box center [145, 556] width 74 height 15
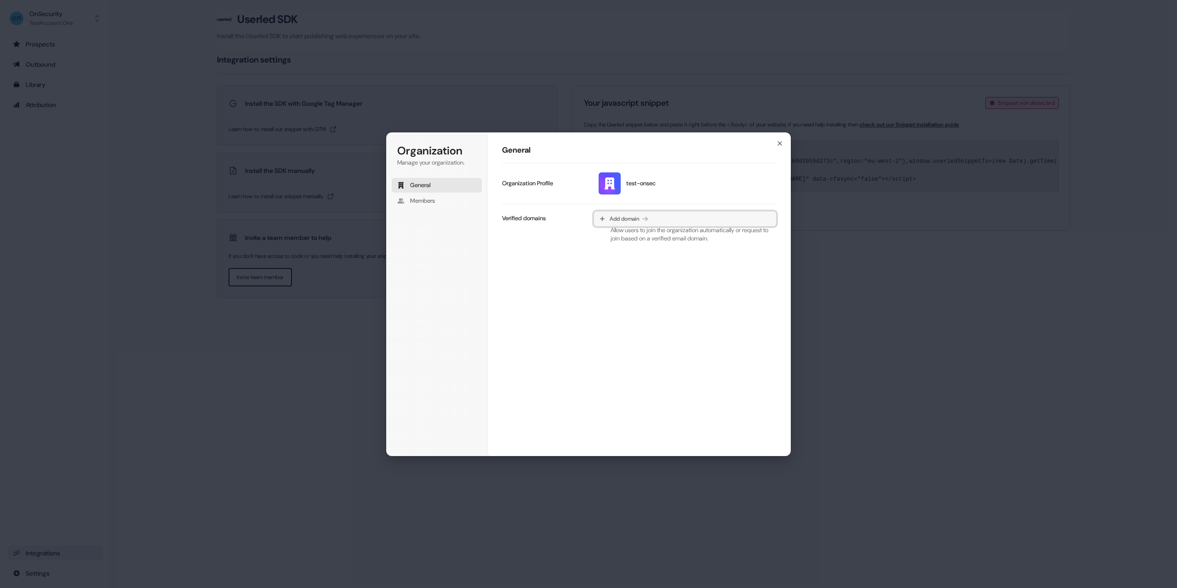
click at [659, 216] on button "Add domain" at bounding box center [685, 218] width 182 height 15
click at [436, 247] on div "Organization Manage your organization. General Members" at bounding box center [437, 198] width 90 height 110
click at [425, 298] on div "Organization Manage your organization. General Members" at bounding box center [438, 294] width 105 height 324
click at [642, 276] on input "Domain" at bounding box center [685, 280] width 164 height 14
paste input "**********"
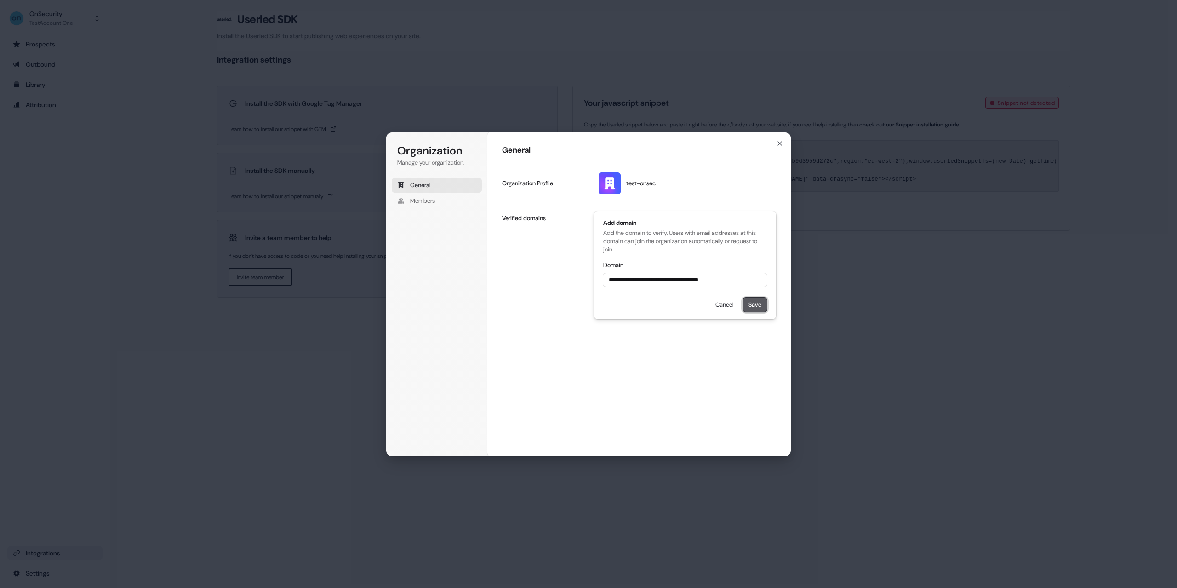
click at [762, 311] on button "Save" at bounding box center [755, 305] width 24 height 14
type input "**********"
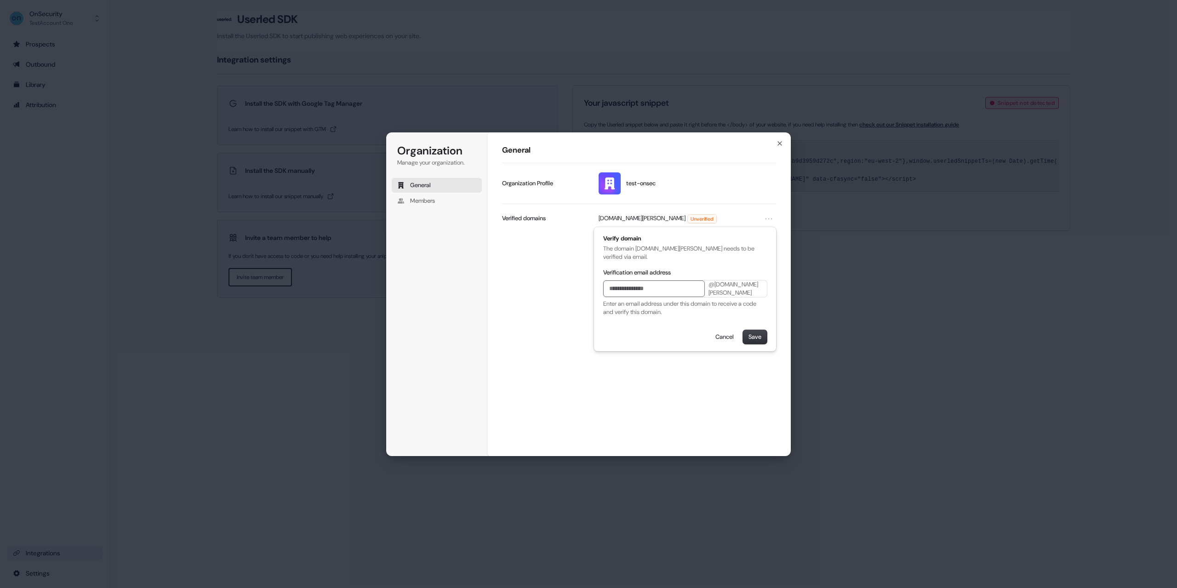
click at [703, 267] on div "Verify domain The domain laptop-craig-fairman-vm.tail59ad.ts.net needs to be ve…" at bounding box center [685, 288] width 164 height 109
click at [666, 287] on input "Verification email address" at bounding box center [654, 288] width 102 height 17
click at [604, 270] on label "Verification email address" at bounding box center [637, 272] width 68 height 8
click at [604, 280] on input "Verification email address" at bounding box center [654, 288] width 102 height 17
click at [660, 331] on form "Verification email address @laptop-craig-fairman-vm.tail59ad.ts.net Enter an em…" at bounding box center [685, 305] width 164 height 75
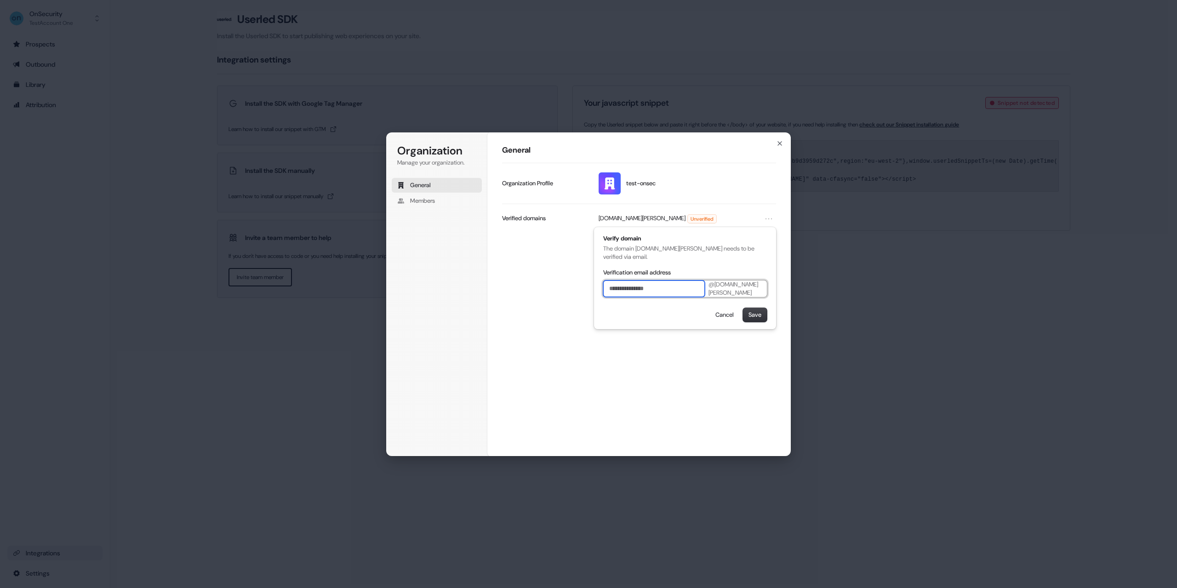
click at [624, 295] on input "Verification email address" at bounding box center [654, 288] width 102 height 17
click at [510, 251] on div "laptop-craig-fairman-vm.tail59ad.ts.net Unverified Verify domain The domain lap…" at bounding box center [639, 270] width 274 height 133
click at [666, 290] on input "Verification email address" at bounding box center [654, 288] width 102 height 17
click at [728, 271] on div "Verification email address" at bounding box center [685, 272] width 164 height 8
click at [761, 322] on button "Save" at bounding box center [755, 315] width 24 height 14
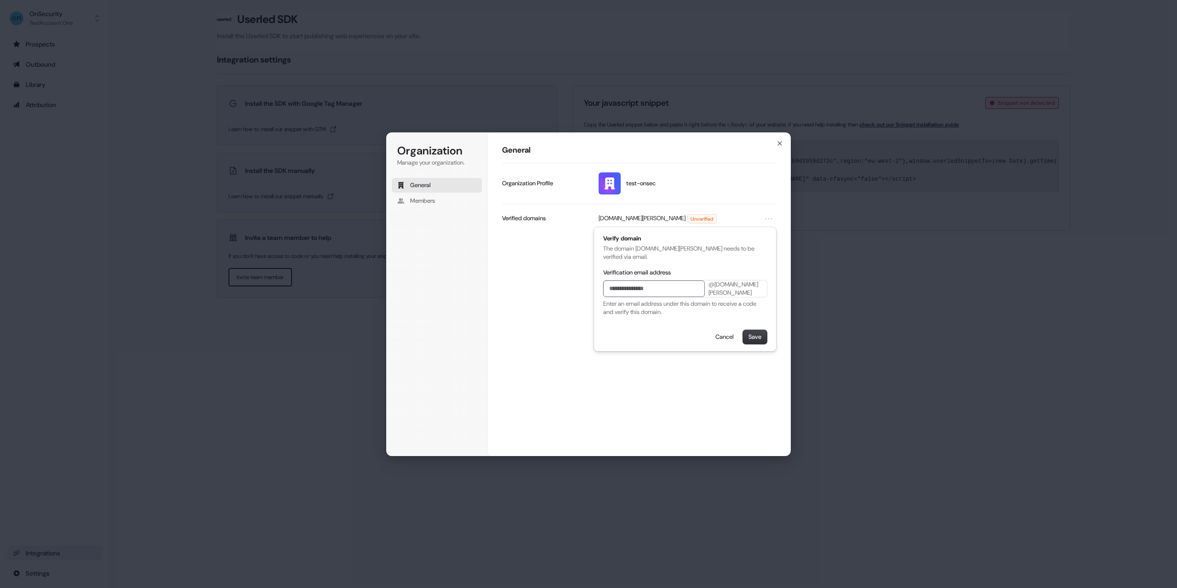
click at [843, 249] on div "Organization Manage your organization. General Members Organization General tes…" at bounding box center [588, 294] width 1177 height 588
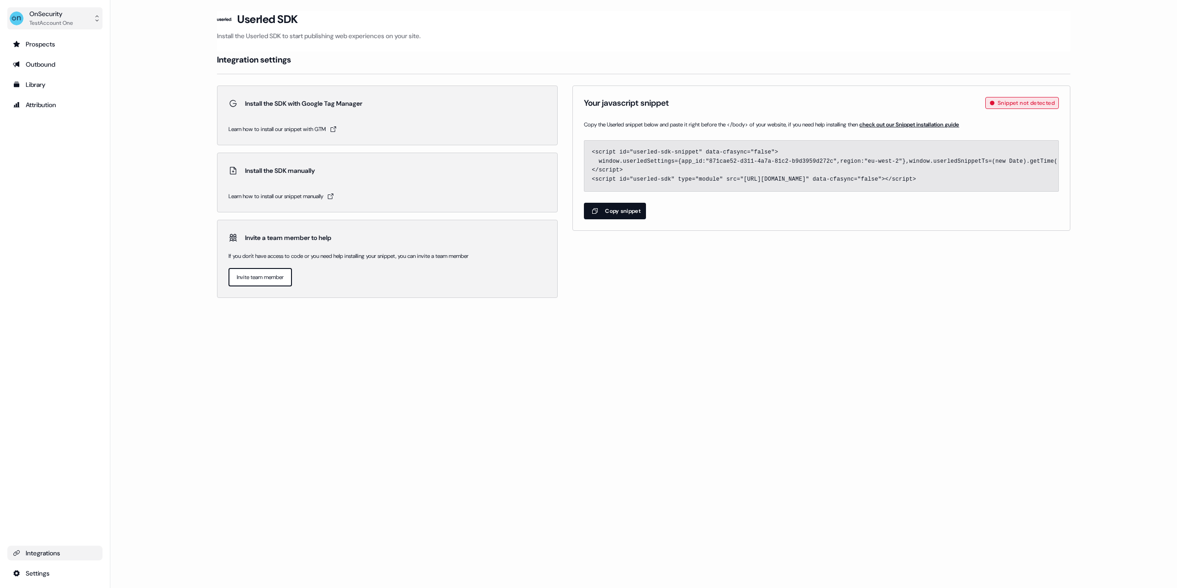
click at [61, 17] on div "OnSecurity" at bounding box center [51, 13] width 44 height 9
click at [51, 577] on div "OnSecurity TestAccount One Help documentation Feedback Logout Prospects Outboun…" at bounding box center [55, 294] width 110 height 588
click at [49, 574] on html "For the best experience switch devices to a bigger screen. Go to Userled.io OnS…" at bounding box center [588, 294] width 1177 height 588
click at [136, 558] on div "Team" at bounding box center [145, 556] width 74 height 15
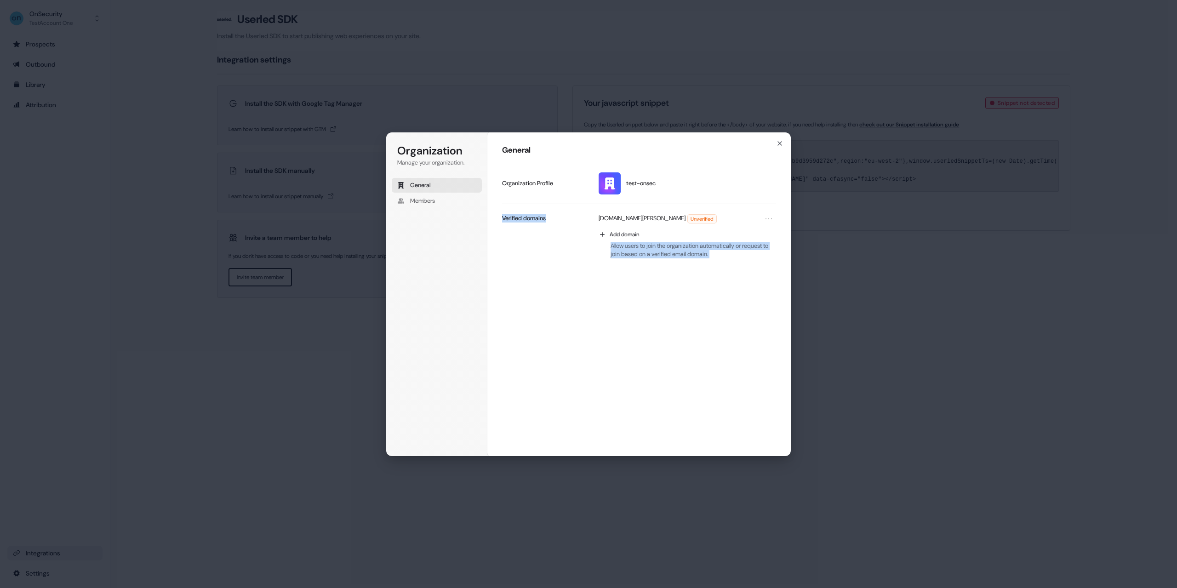
drag, startPoint x: 277, startPoint y: 256, endPoint x: 573, endPoint y: 239, distance: 296.5
click at [554, 250] on div "Organization Manage your organization. General Members Organization General tes…" at bounding box center [588, 294] width 1177 height 588
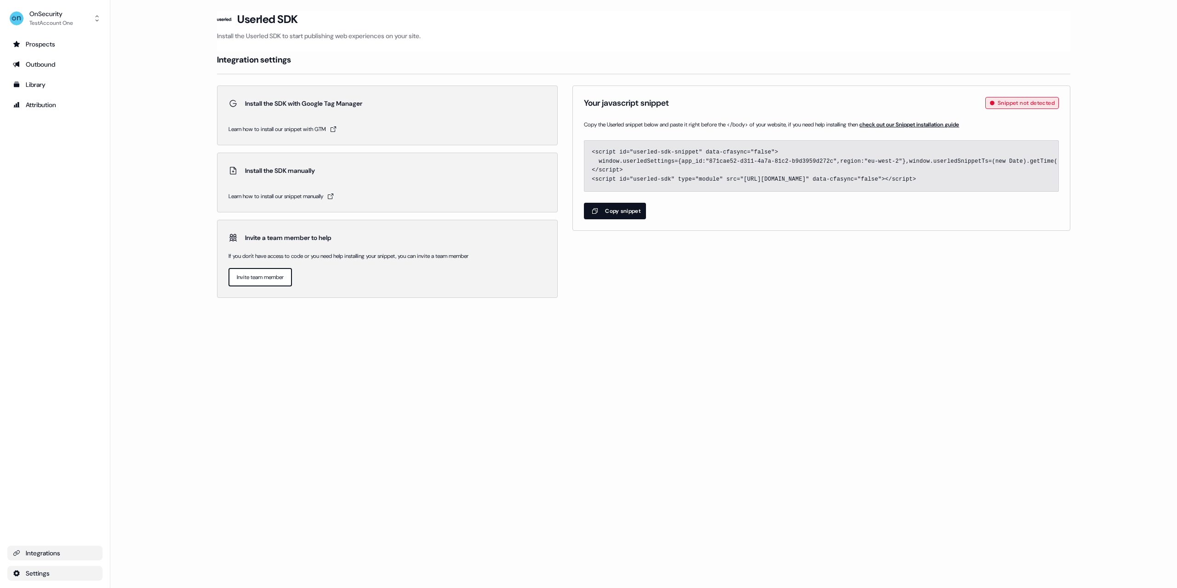
click at [40, 568] on html "For the best experience switch devices to a bigger screen. Go to Userled.io OnS…" at bounding box center [588, 294] width 1177 height 588
click at [130, 556] on div "Team" at bounding box center [145, 556] width 74 height 15
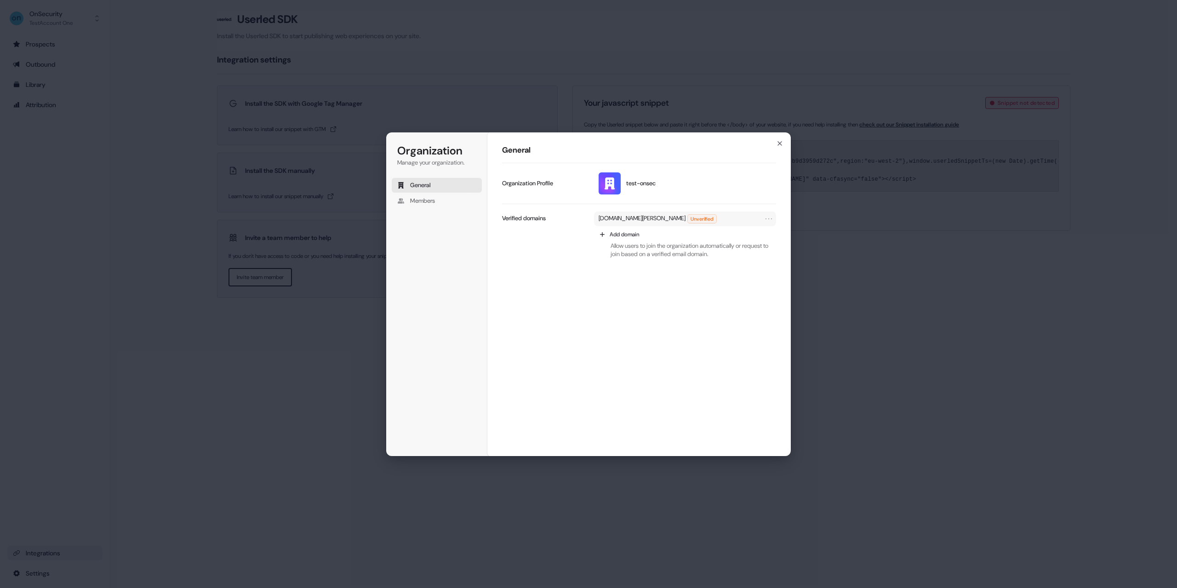
drag, startPoint x: 596, startPoint y: 217, endPoint x: 710, endPoint y: 217, distance: 114.0
click at [710, 217] on div "laptop-craig-fairman-vm.tail59ad.ts.net Unverified" at bounding box center [685, 218] width 182 height 15
copy p "laptop-craig-fairman-vm.tail59ad.ts.net"
click at [781, 220] on div "General test-onsec Update profile Organization Profile laptop-craig-fairman-vm.…" at bounding box center [638, 294] width 303 height 325
click at [770, 219] on icon "Open menu" at bounding box center [768, 218] width 9 height 9
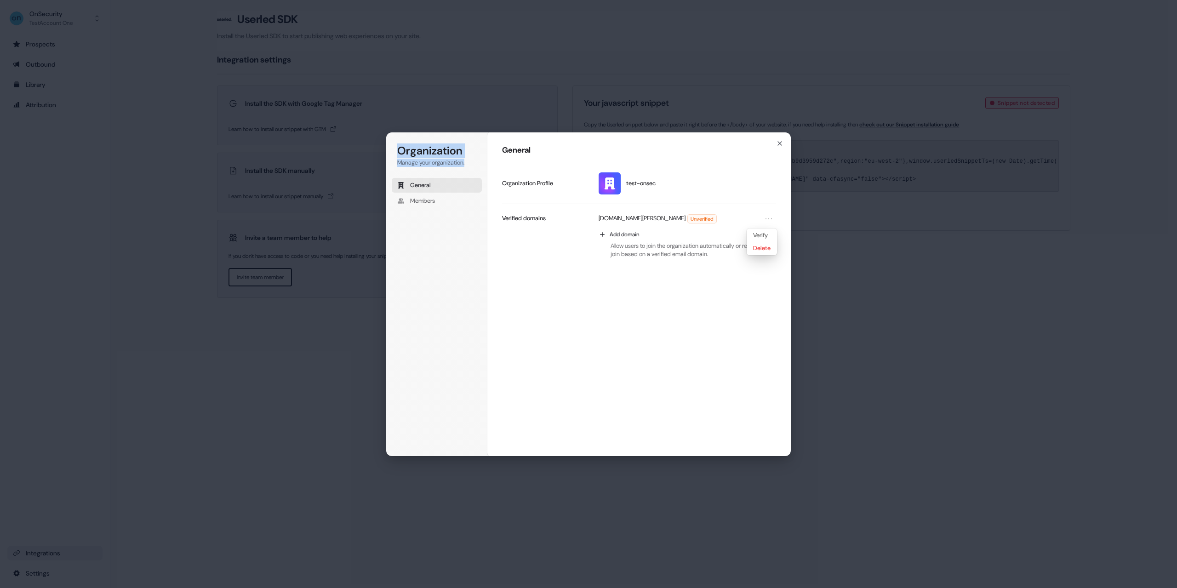
click at [505, 310] on div "General test-onsec Update profile Organization Profile laptop-craig-fairman-vm.…" at bounding box center [638, 294] width 303 height 325
click at [139, 272] on div "Organization Manage your organization. General Members Organization General tes…" at bounding box center [588, 294] width 1177 height 588
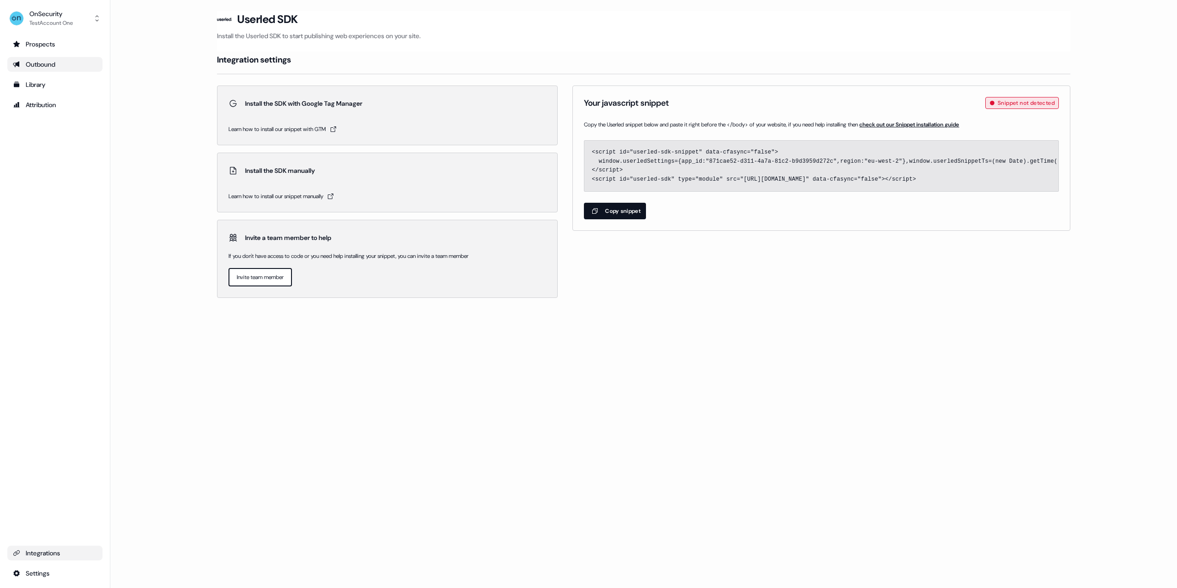
click at [49, 60] on div "Outbound" at bounding box center [55, 64] width 84 height 9
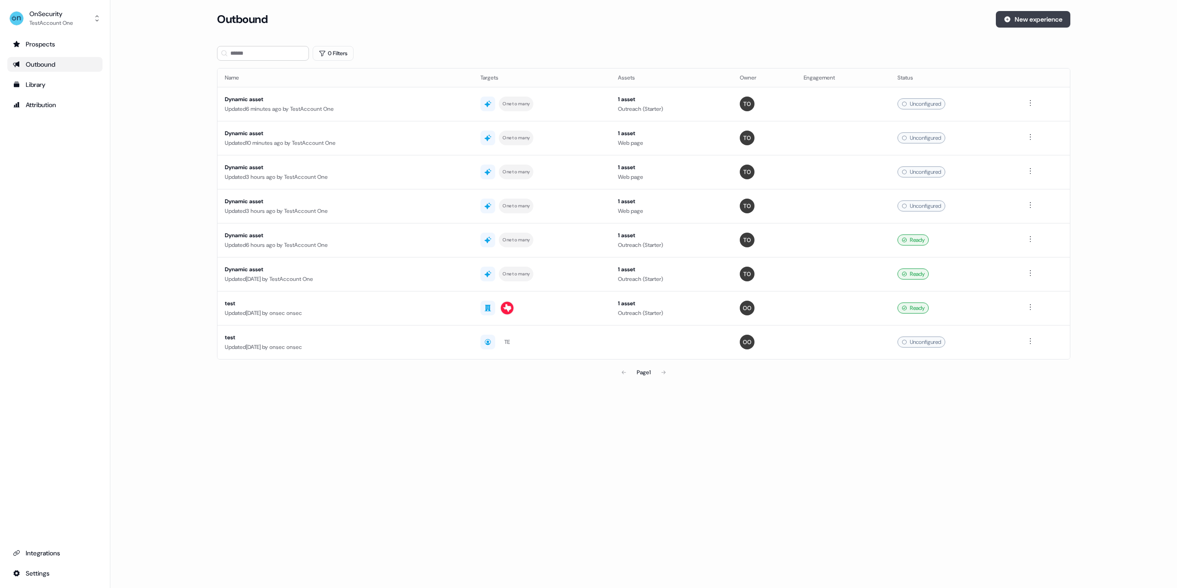
click at [1045, 16] on button "New experience" at bounding box center [1033, 19] width 74 height 17
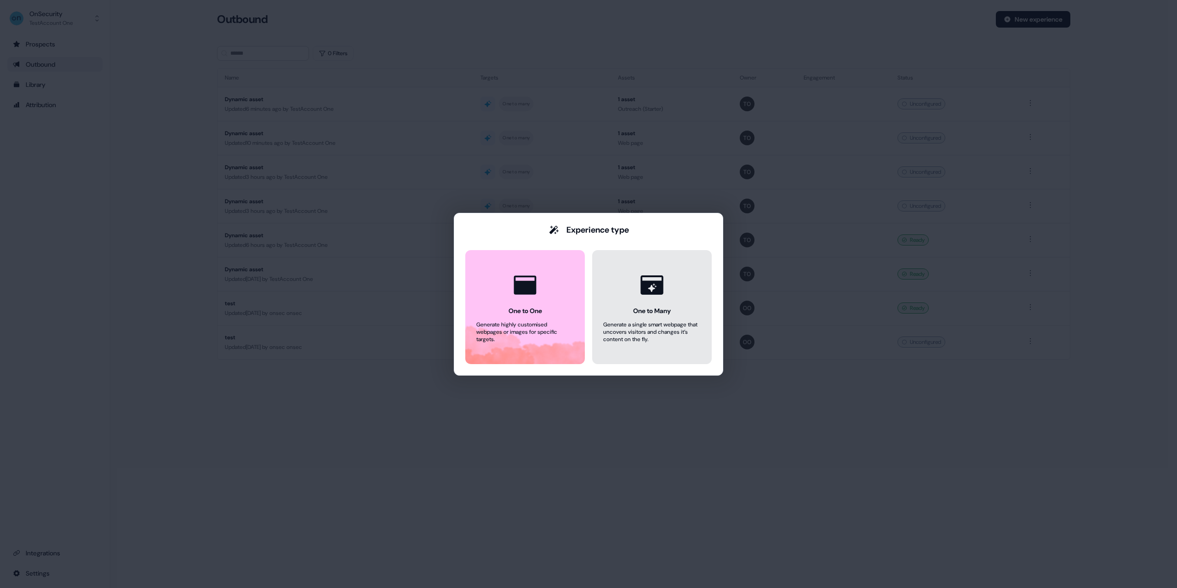
click at [647, 290] on icon at bounding box center [651, 284] width 23 height 19
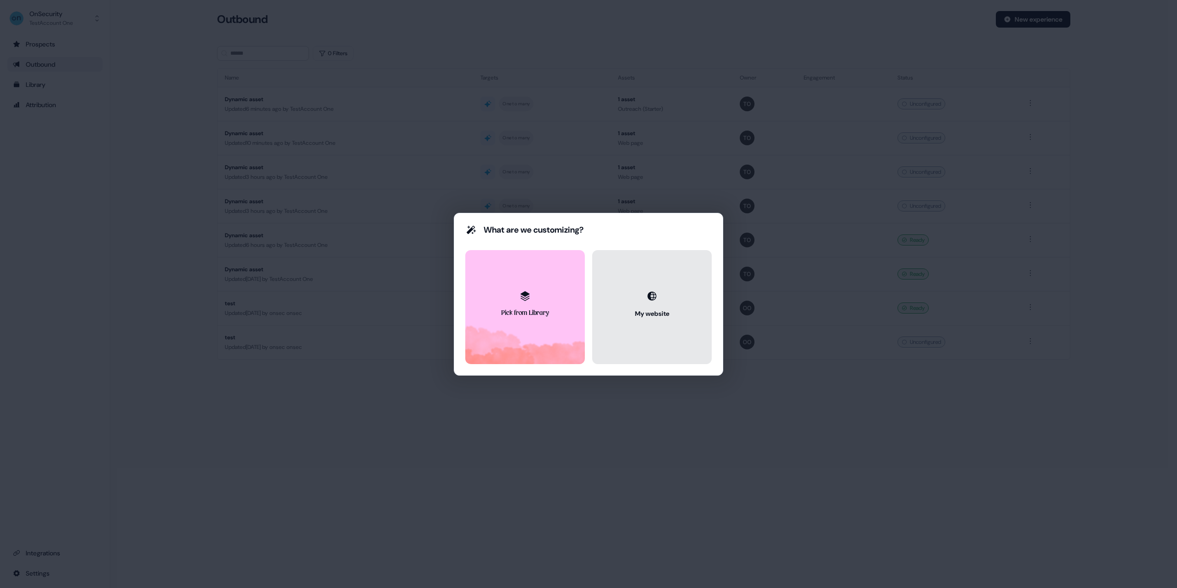
click at [648, 300] on icon at bounding box center [651, 296] width 11 height 11
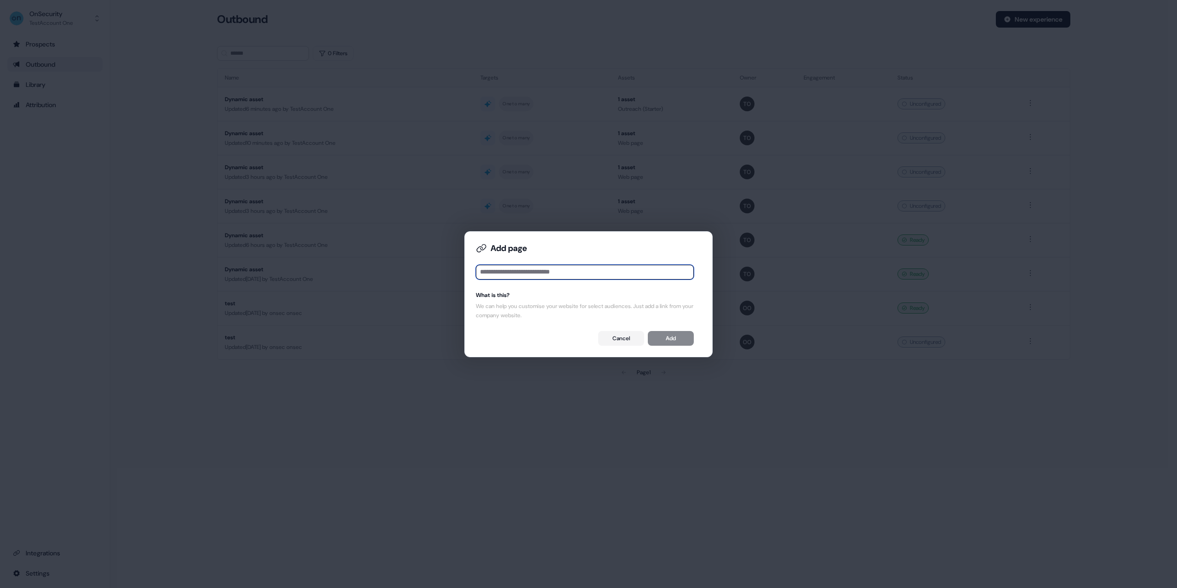
click at [576, 274] on input at bounding box center [585, 272] width 218 height 15
paste input "**********"
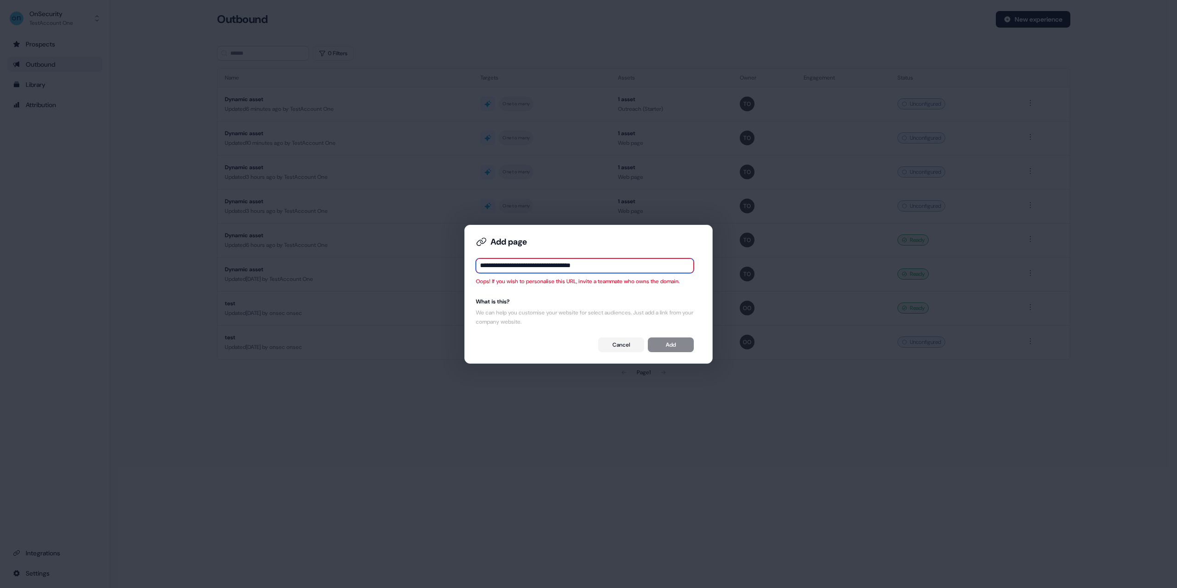
type input "**********"
click at [604, 311] on div "We can help you customise your website for select audiences. Just add a link fr…" at bounding box center [585, 317] width 218 height 18
click at [540, 267] on input "**********" at bounding box center [585, 265] width 218 height 15
click at [624, 345] on button "Cancel" at bounding box center [621, 344] width 46 height 15
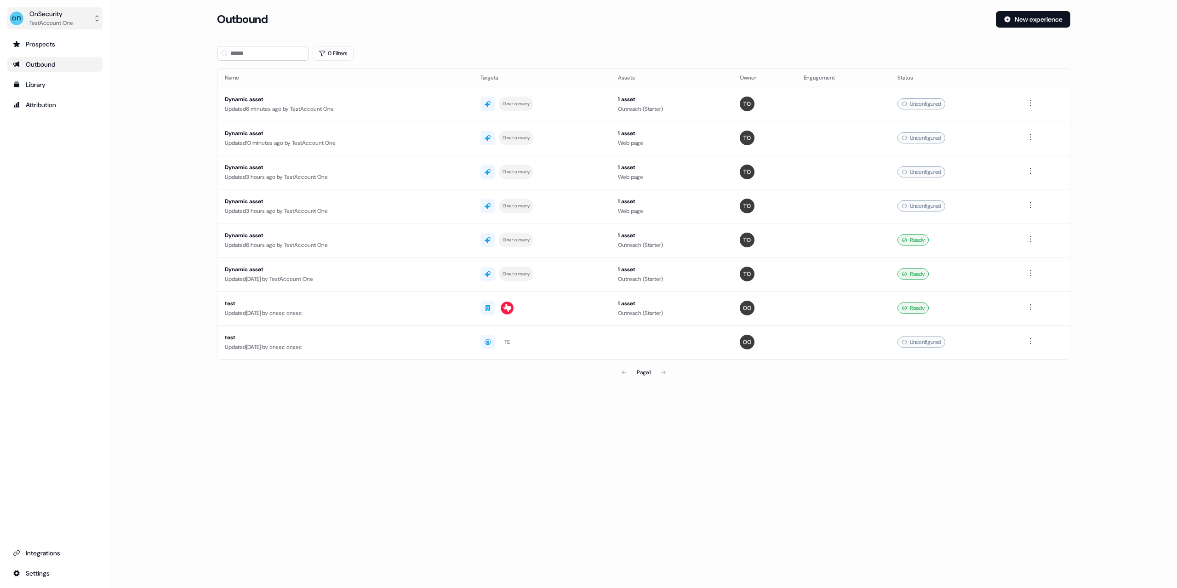
click at [77, 19] on button "OnSecurity TestAccount One" at bounding box center [54, 18] width 95 height 22
drag, startPoint x: 116, startPoint y: 319, endPoint x: 163, endPoint y: 288, distance: 56.1
click at [118, 308] on div "OnSecurity TestAccount One Help documentation Feedback Logout Prospects Outboun…" at bounding box center [588, 294] width 1177 height 588
click at [1033, 23] on button "New experience" at bounding box center [1033, 19] width 74 height 17
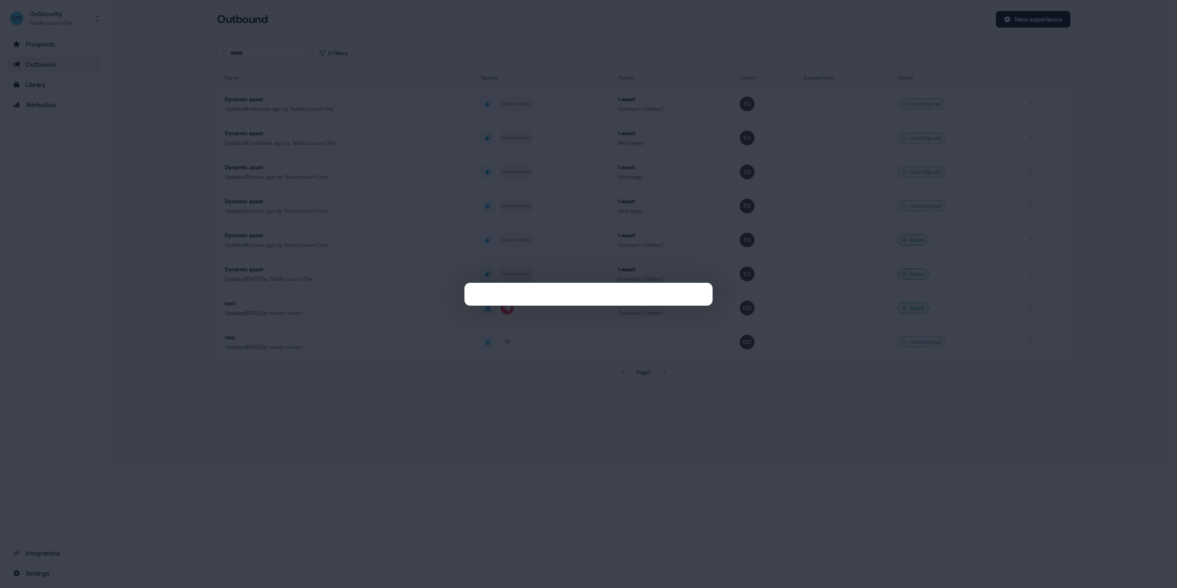
click at [547, 427] on div at bounding box center [588, 294] width 1177 height 588
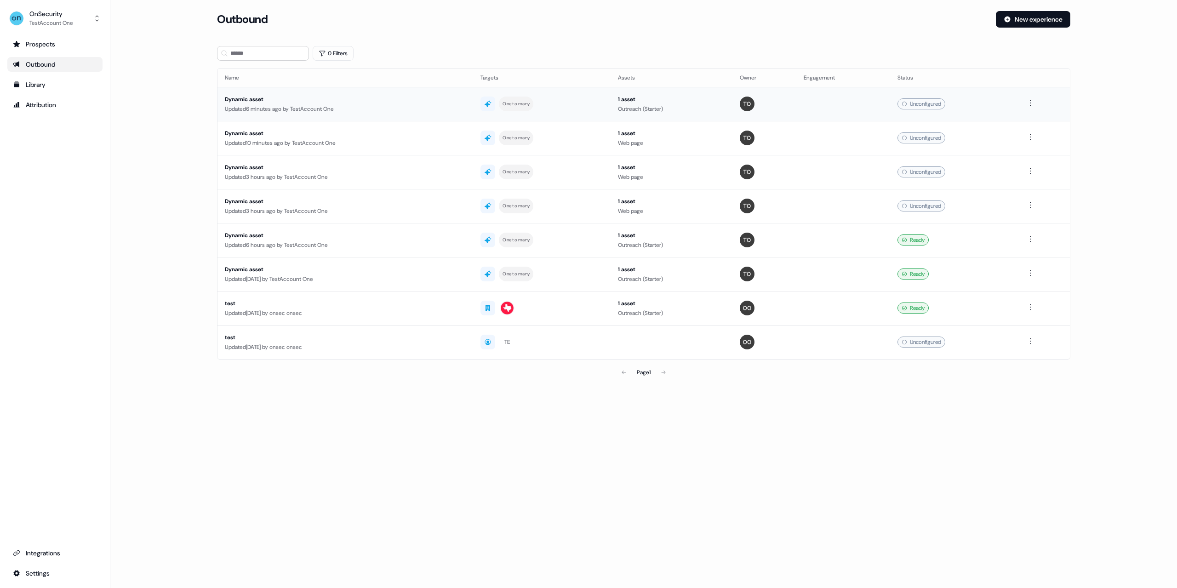
click at [260, 102] on div "Dynamic asset" at bounding box center [345, 99] width 241 height 9
click at [983, 341] on div "Unconfigured" at bounding box center [953, 341] width 114 height 11
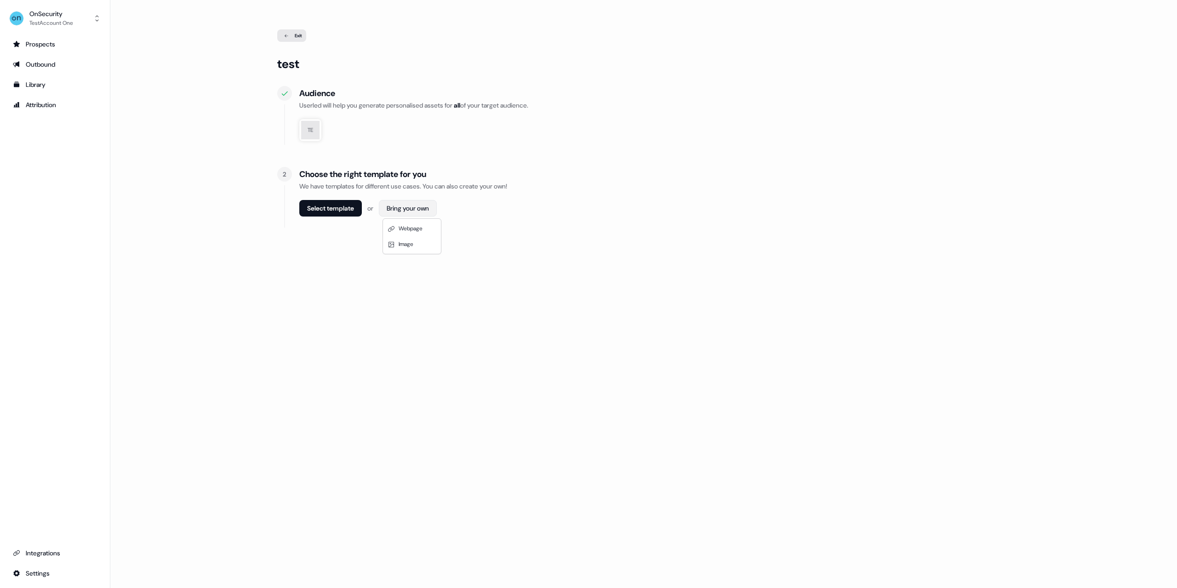
click at [407, 208] on html "For the best experience switch devices to a bigger screen. Go to Userled.io OnS…" at bounding box center [588, 294] width 1177 height 588
click at [420, 233] on div "Webpage" at bounding box center [412, 229] width 54 height 16
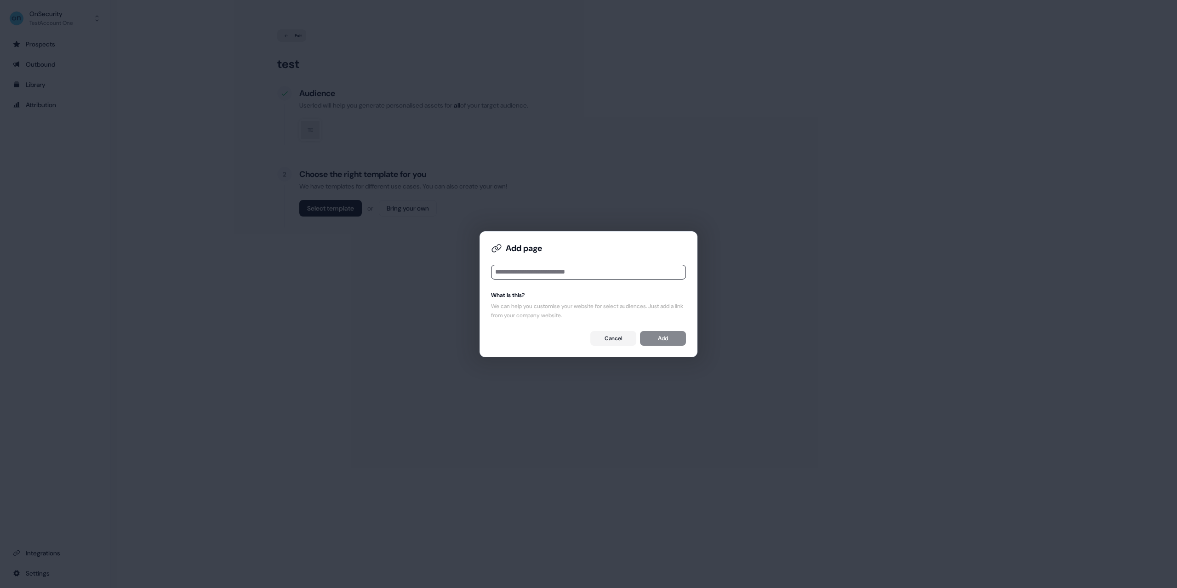
type input "**********"
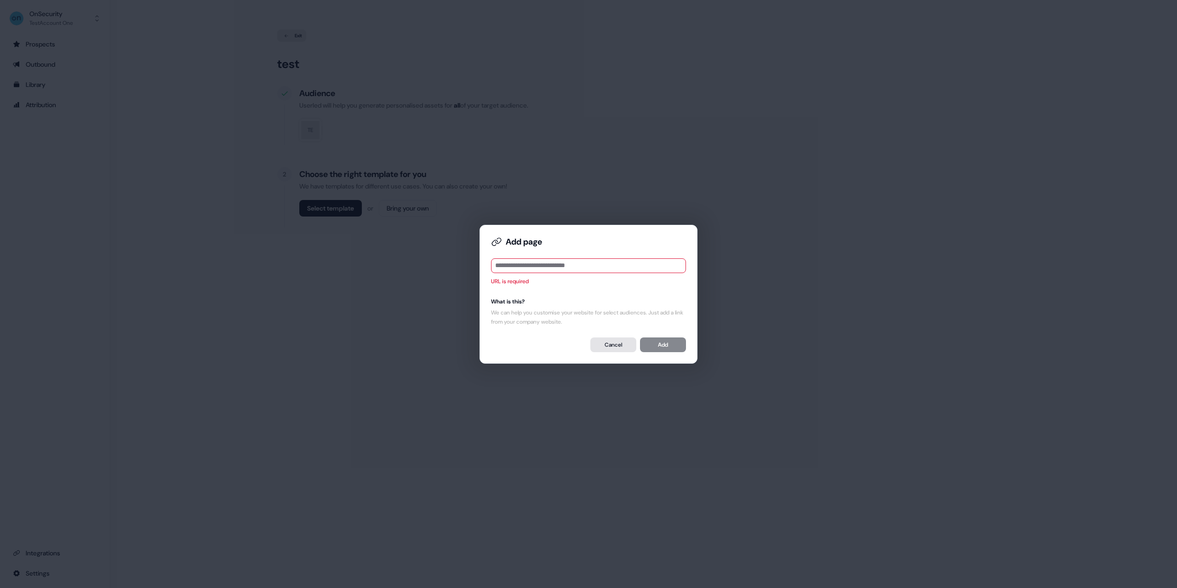
click at [606, 343] on button "Cancel" at bounding box center [613, 344] width 46 height 15
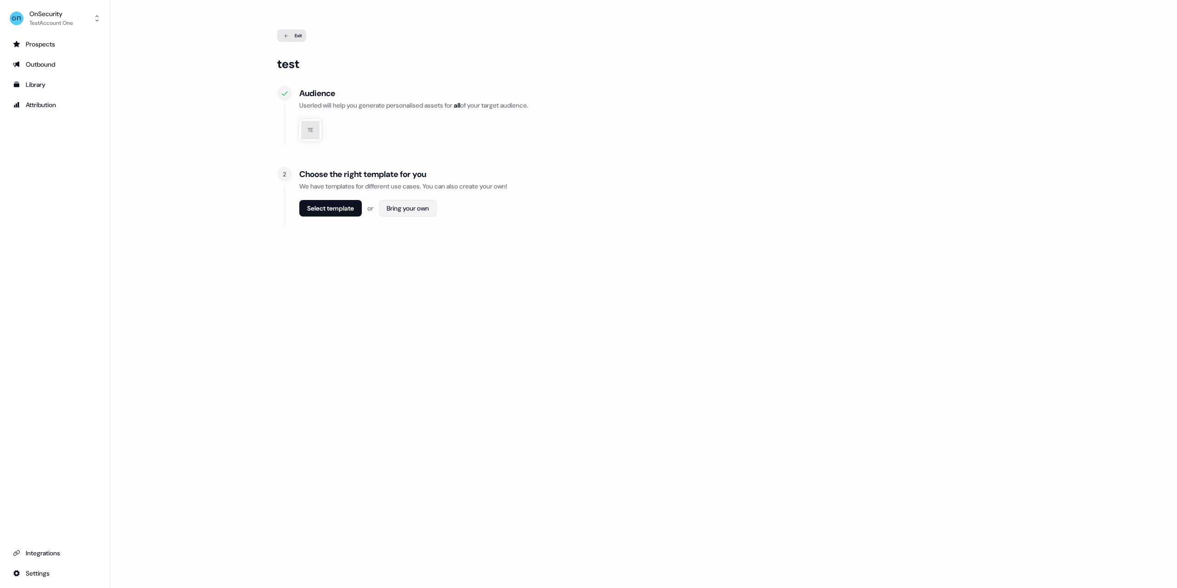
click at [404, 209] on html "For the best experience switch devices to a bigger screen. Go to Userled.io OnS…" at bounding box center [588, 294] width 1177 height 588
click at [420, 245] on div "Image" at bounding box center [412, 244] width 54 height 16
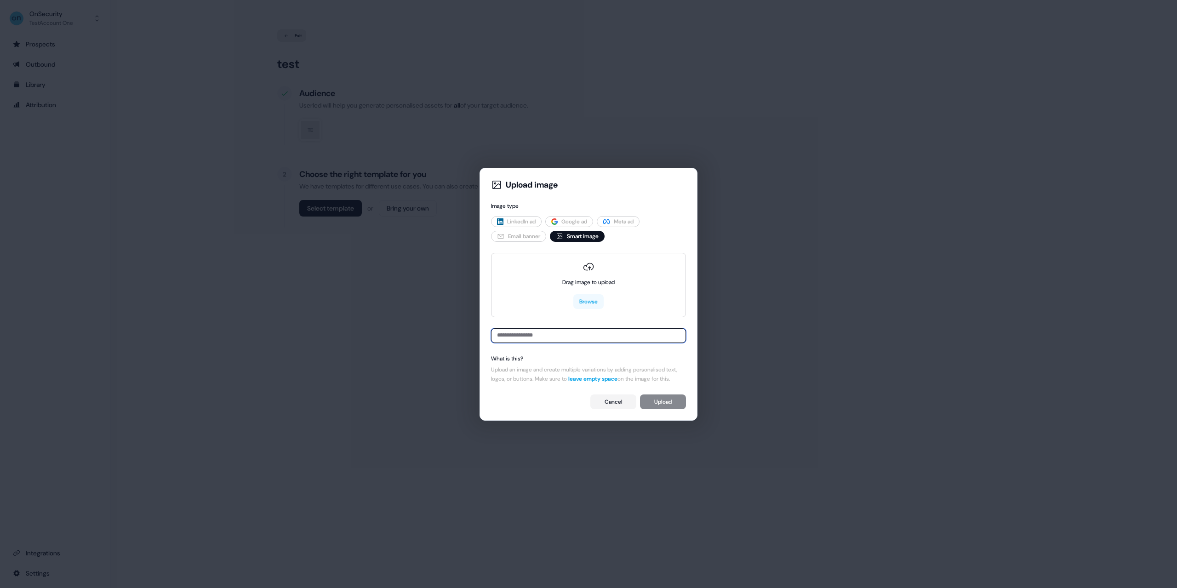
click at [564, 335] on input at bounding box center [588, 335] width 195 height 15
paste input "**********"
type input "**********"
click at [665, 407] on div "Cancel Upload" at bounding box center [588, 401] width 195 height 15
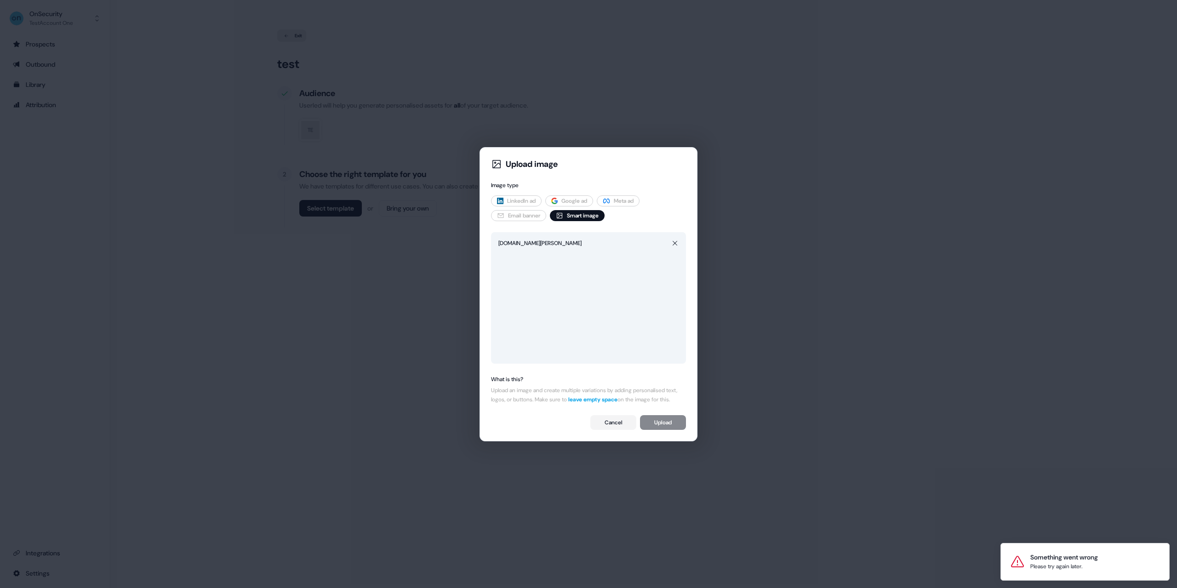
click at [608, 255] on div at bounding box center [588, 305] width 180 height 102
click at [659, 419] on div "Upload image Image type LinkedIn ad Google ad Meta ad Email banner Smart image …" at bounding box center [588, 294] width 202 height 279
click at [676, 238] on button at bounding box center [674, 243] width 11 height 11
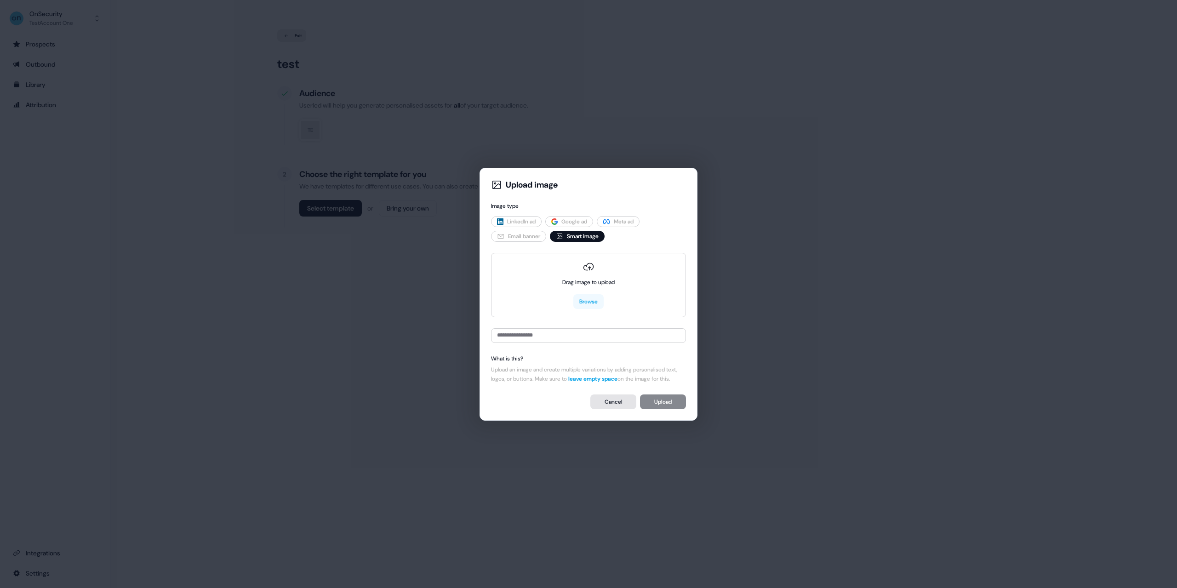
click at [615, 406] on button "Cancel" at bounding box center [613, 401] width 46 height 15
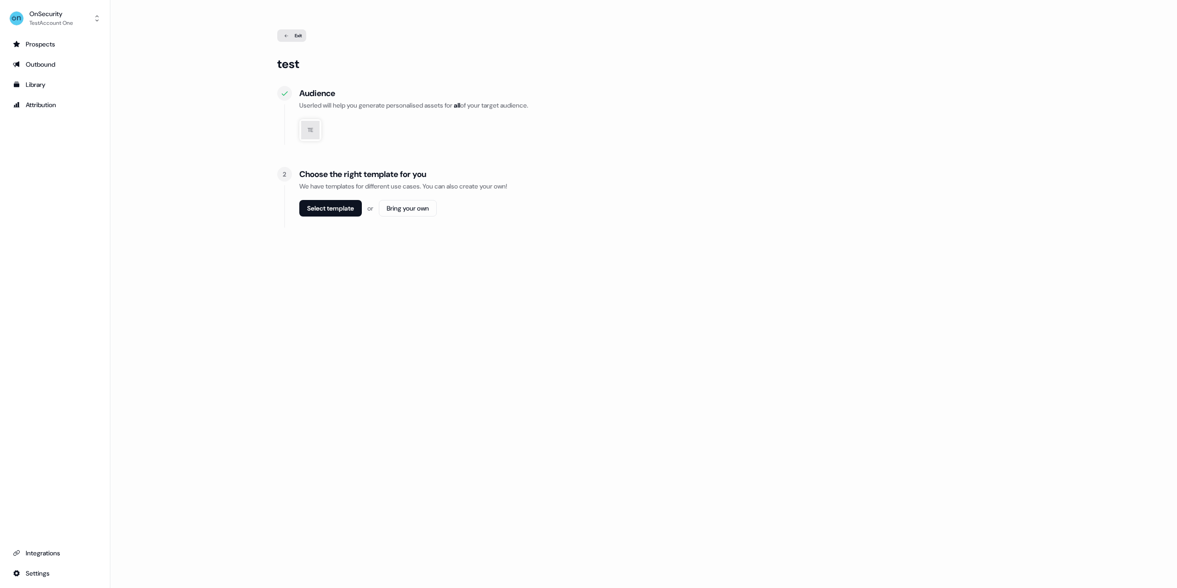
click at [314, 127] on div "TE" at bounding box center [310, 130] width 18 height 18
click at [296, 33] on div "Exit" at bounding box center [291, 35] width 29 height 12
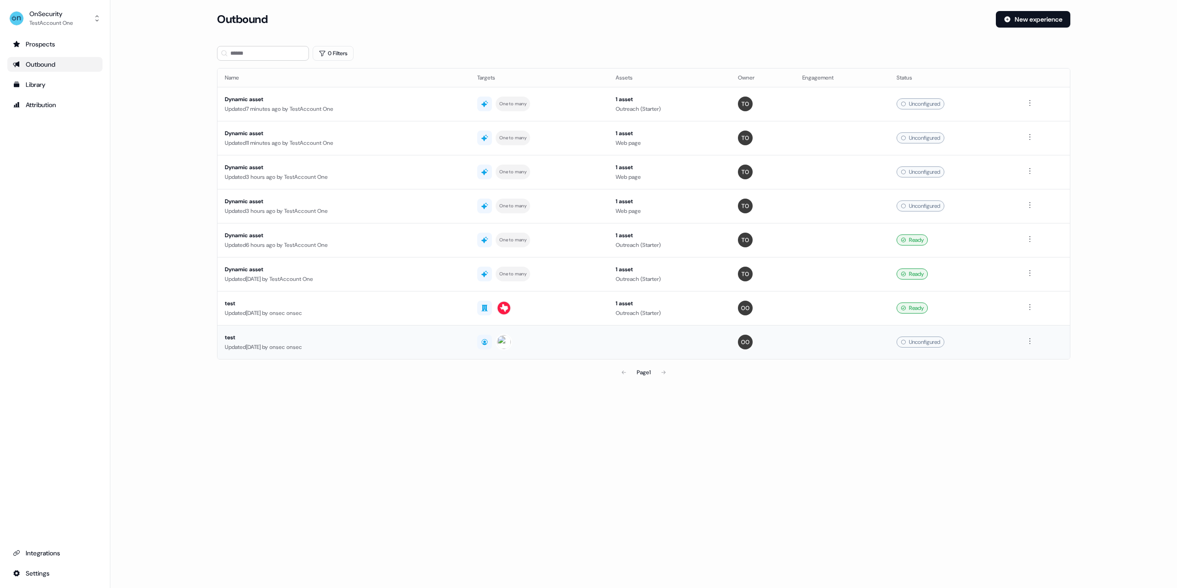
click at [412, 353] on td "test Updated 1 year ago by onsec onsec" at bounding box center [343, 342] width 252 height 34
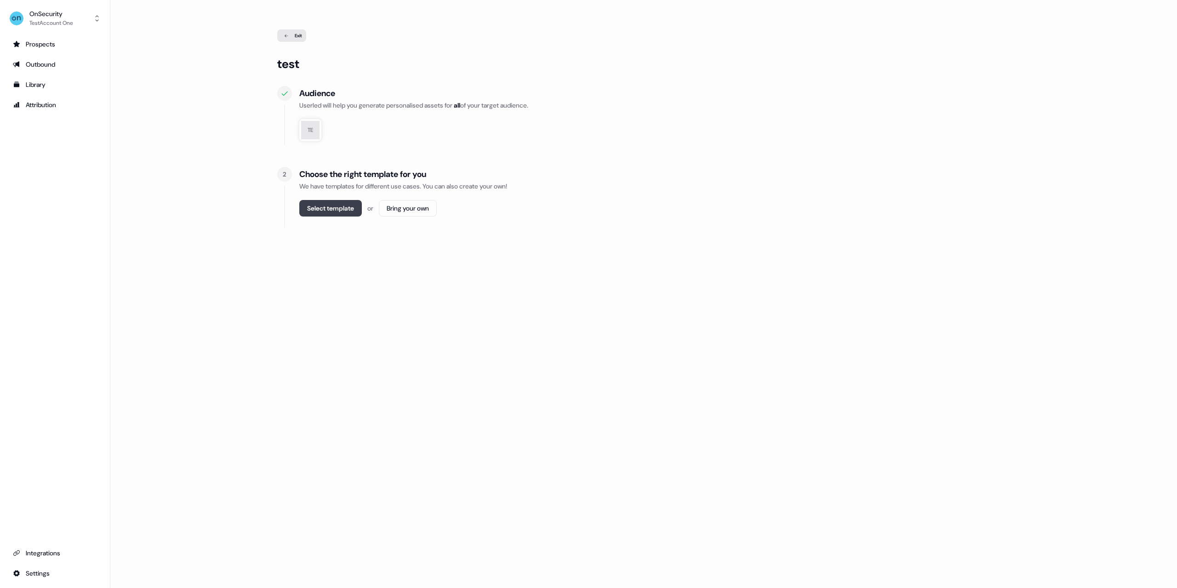
click at [343, 213] on button "Select template" at bounding box center [330, 208] width 63 height 17
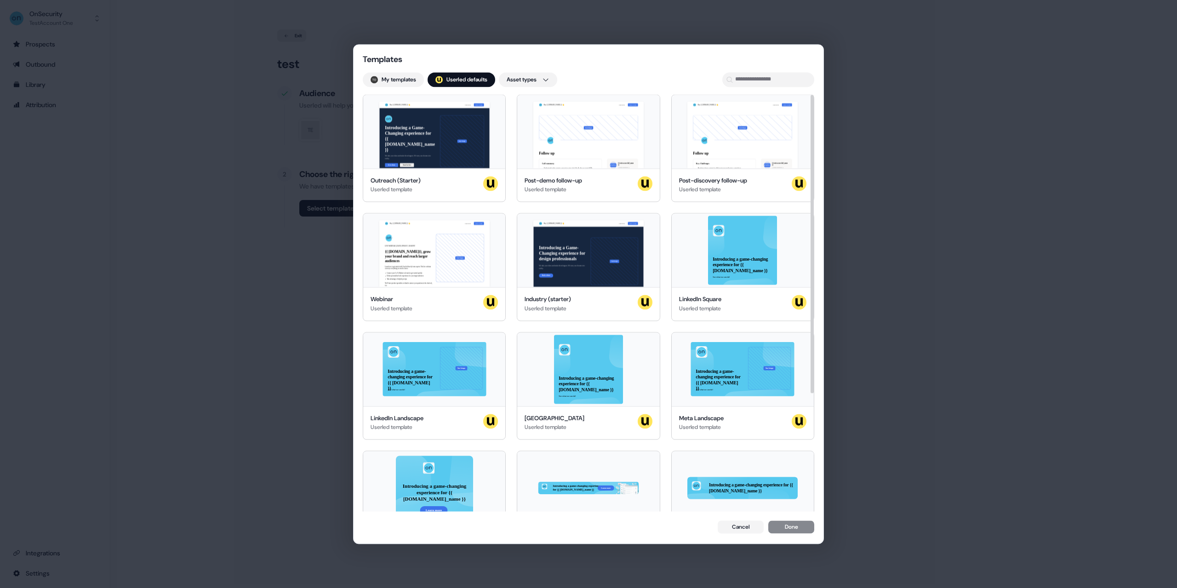
scroll to position [166, 0]
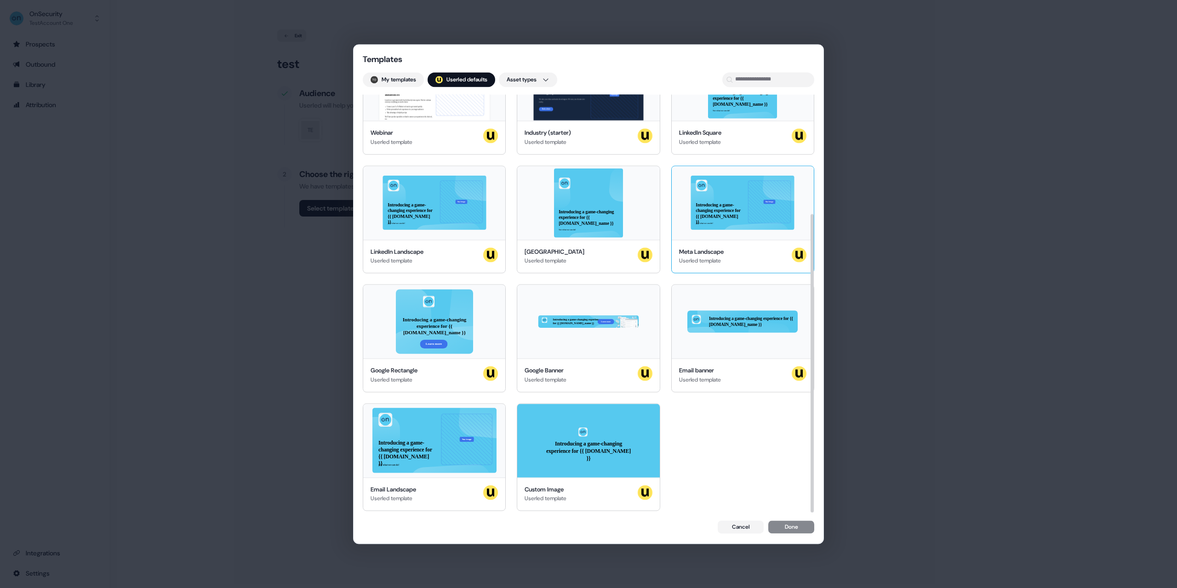
click at [712, 232] on div "Introducing a game-changing experience for {{ traits.account.name }} See what w…" at bounding box center [743, 203] width 142 height 74
click at [791, 529] on button "Done" at bounding box center [791, 527] width 46 height 13
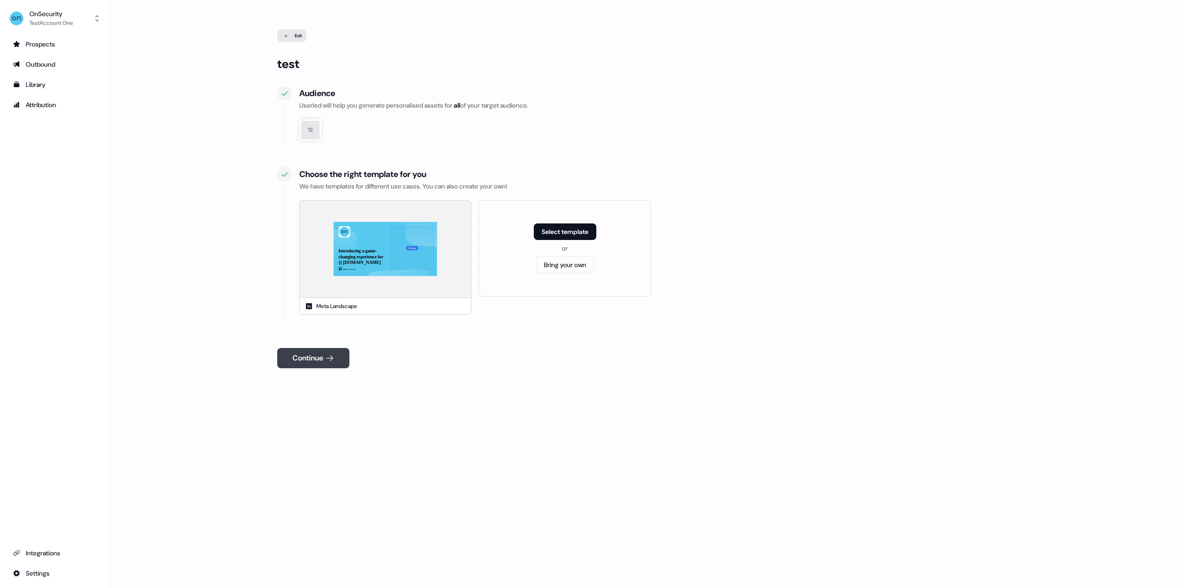
click at [307, 361] on button "Continue" at bounding box center [313, 358] width 72 height 20
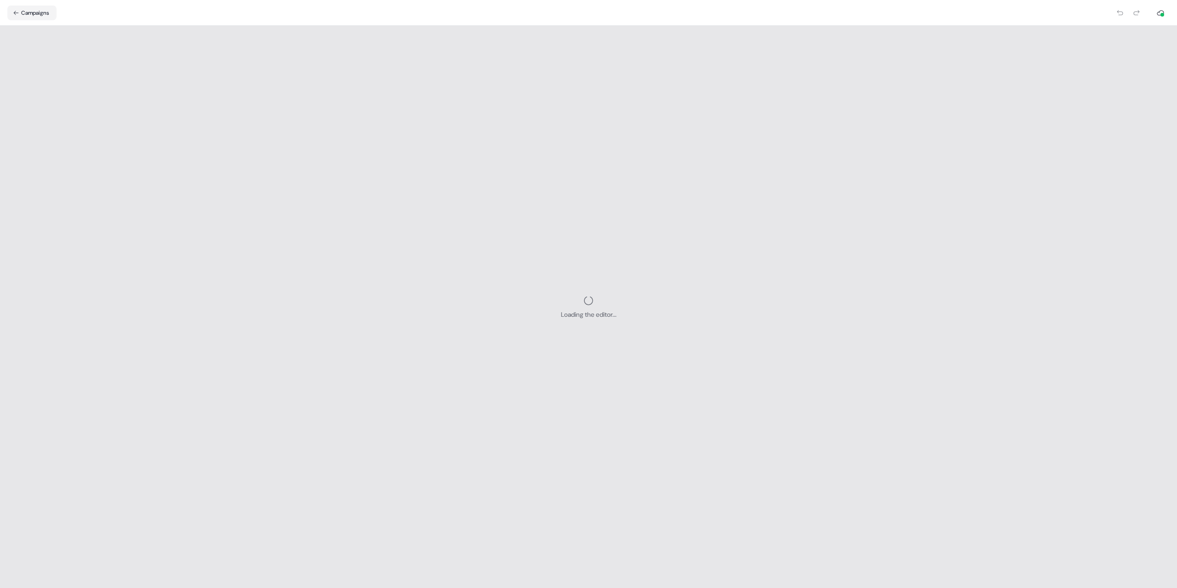
click at [467, 65] on div "Loading the editor..." at bounding box center [588, 307] width 1177 height 562
click at [364, 368] on div "Loading the editor..." at bounding box center [588, 307] width 1177 height 562
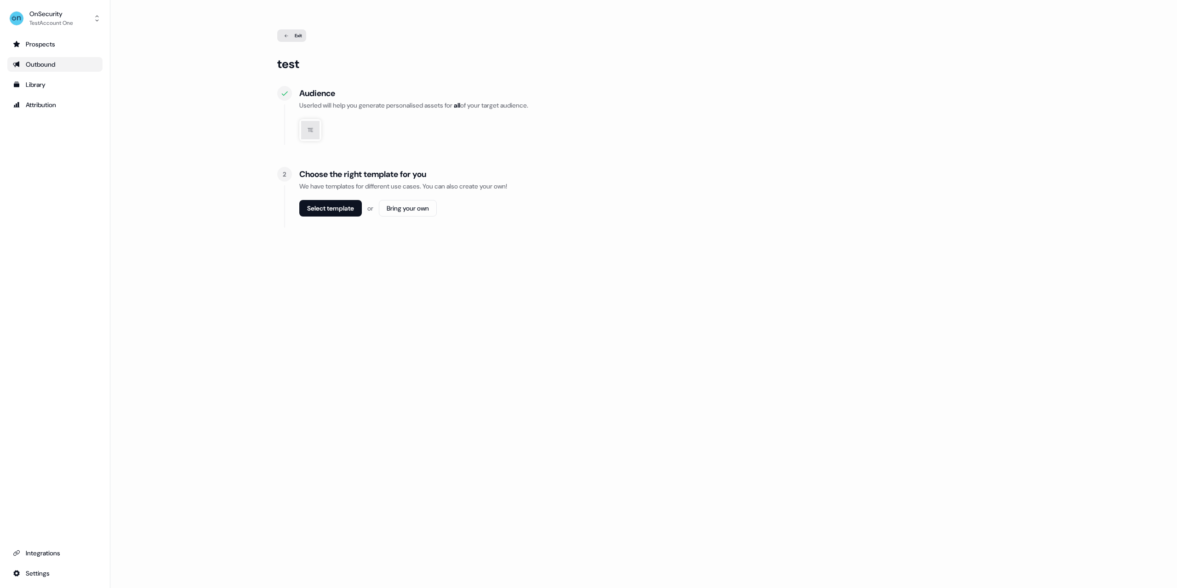
click at [63, 63] on div "Outbound" at bounding box center [55, 64] width 84 height 9
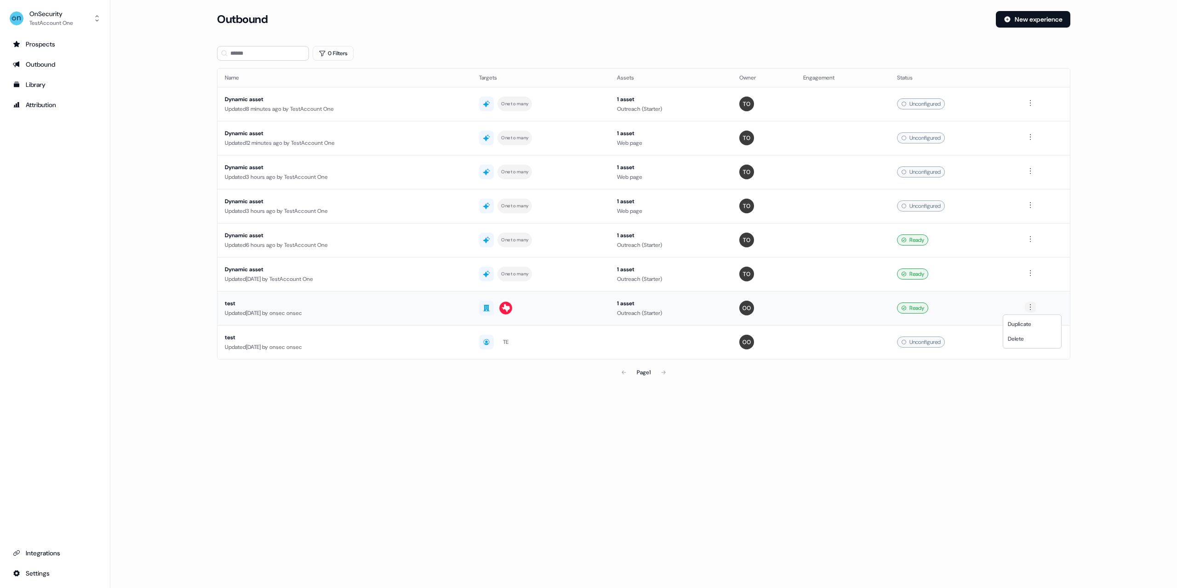
click at [1027, 308] on html "For the best experience switch devices to a bigger screen. Go to [DOMAIN_NAME] …" at bounding box center [588, 294] width 1177 height 588
click at [972, 308] on html "For the best experience switch devices to a bigger screen. Go to [DOMAIN_NAME] …" at bounding box center [588, 294] width 1177 height 588
click at [907, 305] on div "Ready" at bounding box center [912, 307] width 31 height 11
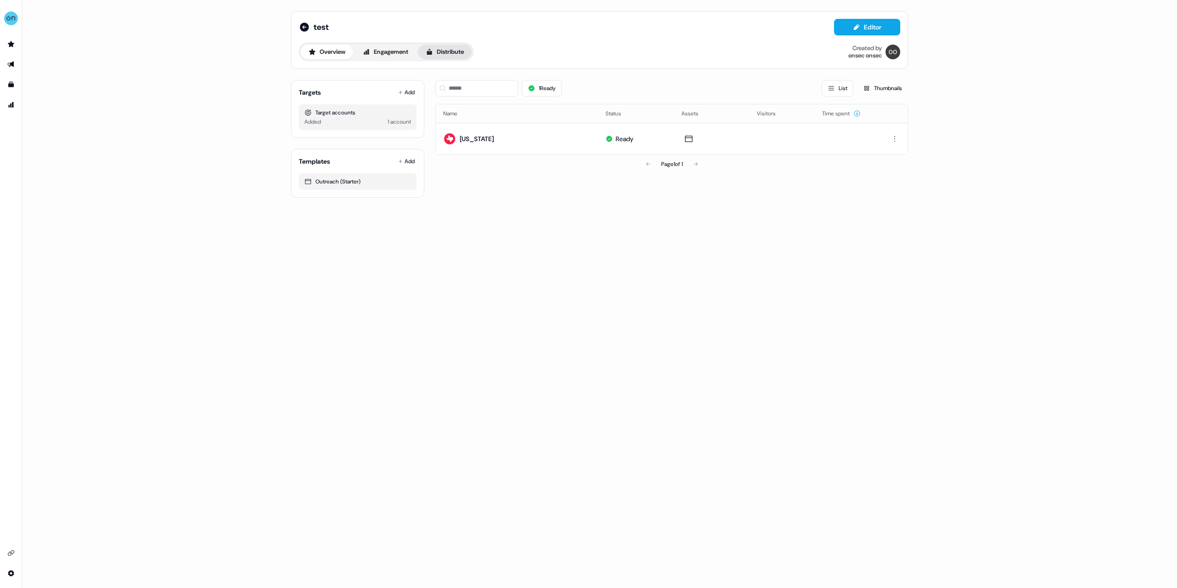
click at [442, 52] on button "Distribute" at bounding box center [445, 52] width 54 height 15
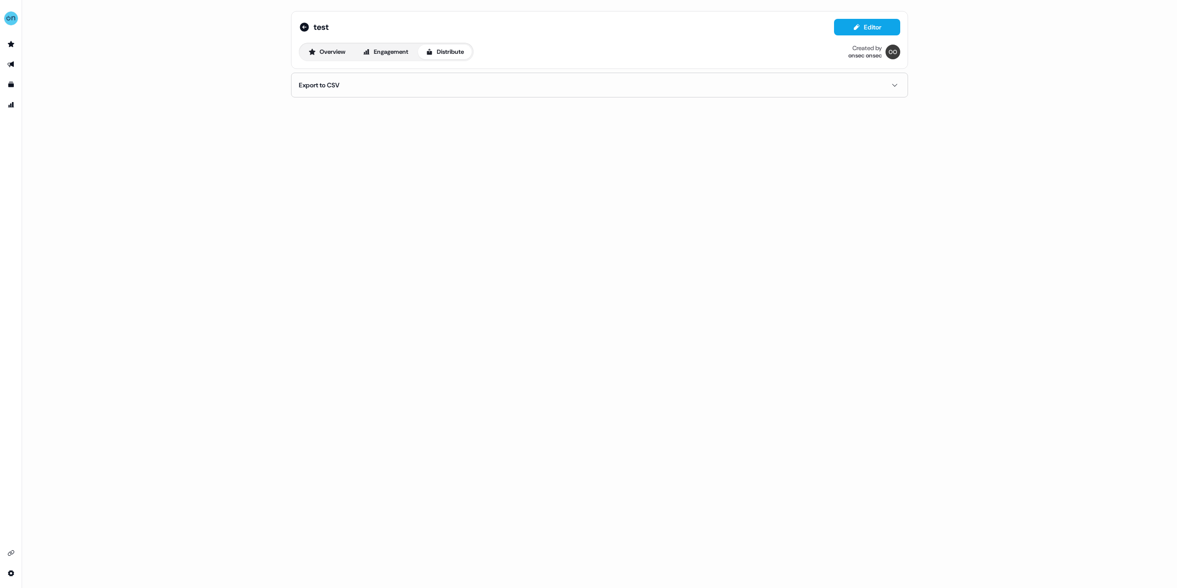
click at [334, 60] on div "Overview Engagement Distribute" at bounding box center [386, 52] width 175 height 18
click at [334, 54] on button "Overview" at bounding box center [327, 52] width 52 height 15
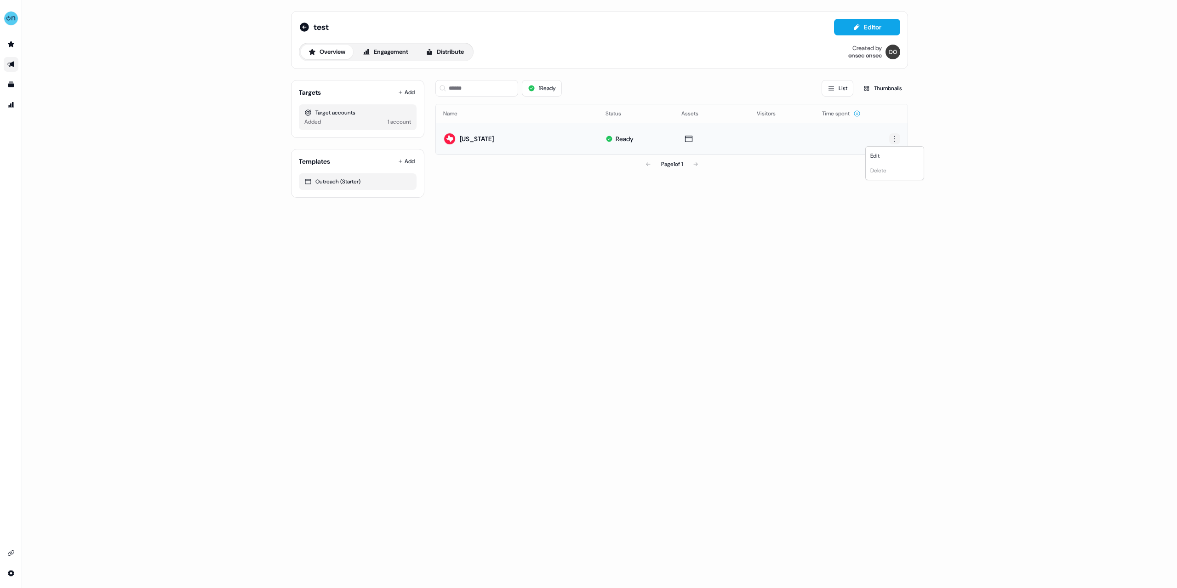
click at [896, 141] on html "For the best experience switch devices to a bigger screen. Go to [DOMAIN_NAME] …" at bounding box center [588, 294] width 1177 height 588
click at [888, 159] on div "Edit" at bounding box center [894, 155] width 54 height 15
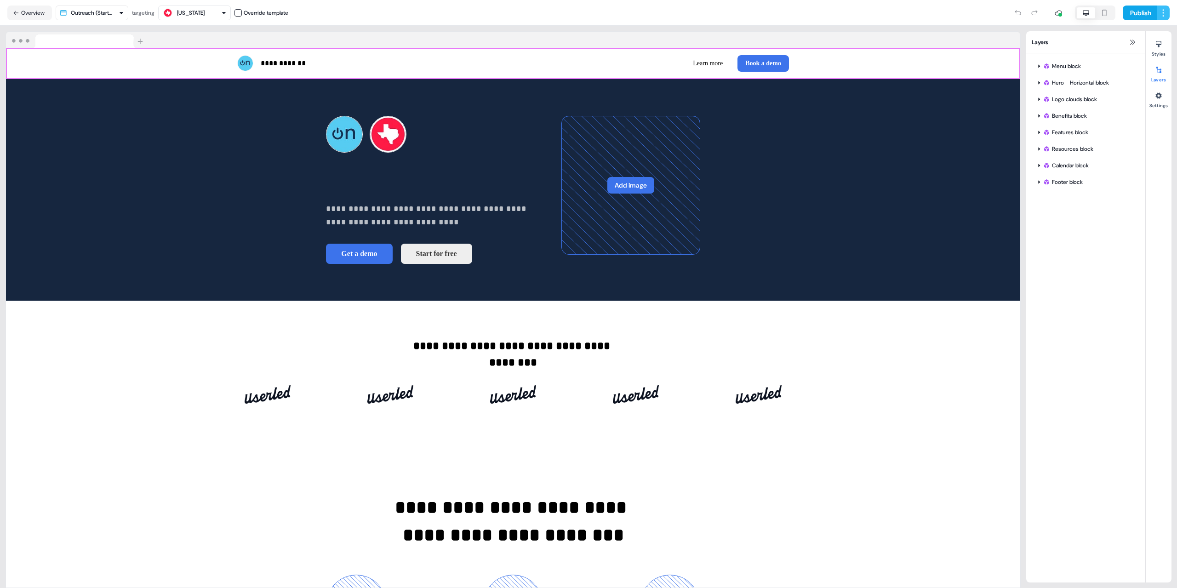
click at [1162, 13] on html "**********" at bounding box center [588, 294] width 1177 height 588
click at [1162, 99] on html "**********" at bounding box center [588, 294] width 1177 height 588
click at [1155, 104] on button "Settings" at bounding box center [1158, 98] width 26 height 20
click at [1160, 48] on div at bounding box center [1158, 44] width 15 height 15
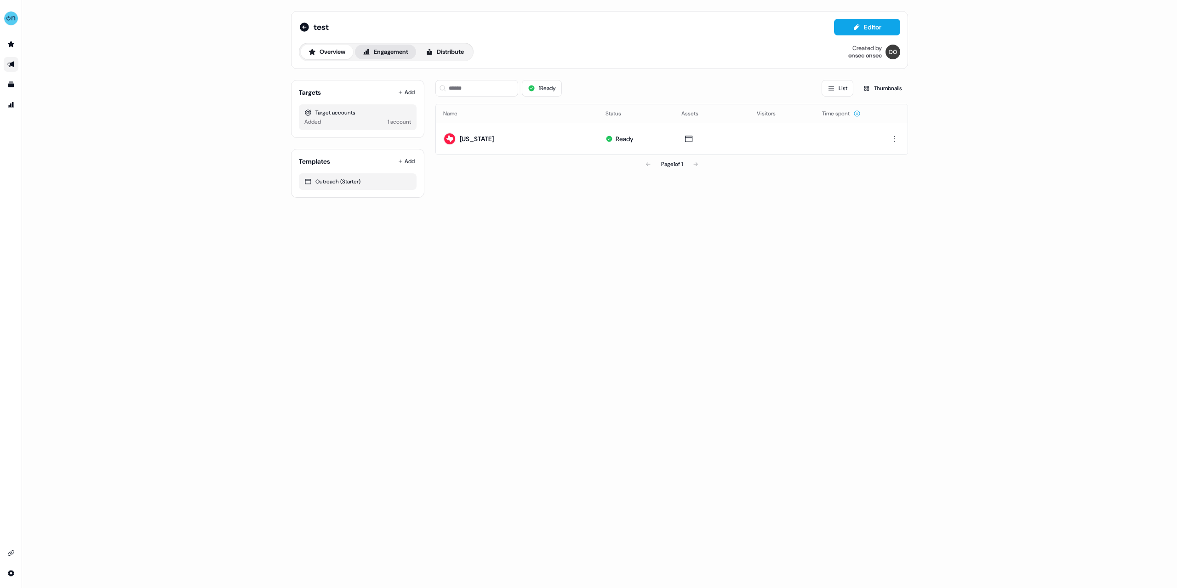
click at [390, 53] on button "Engagement" at bounding box center [385, 52] width 61 height 15
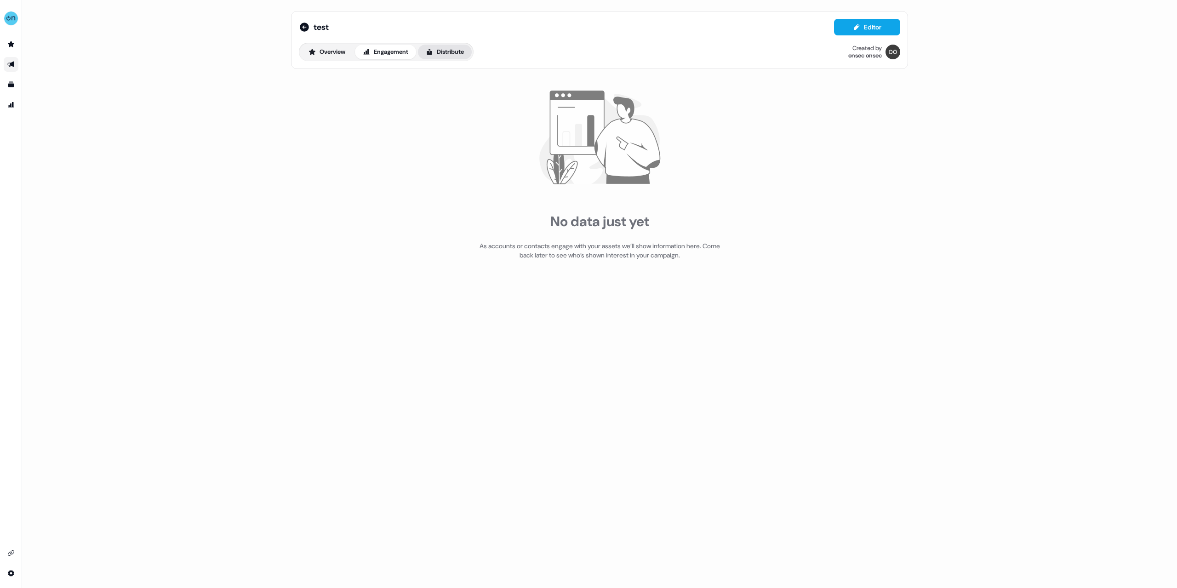
click at [432, 53] on icon at bounding box center [429, 52] width 5 height 6
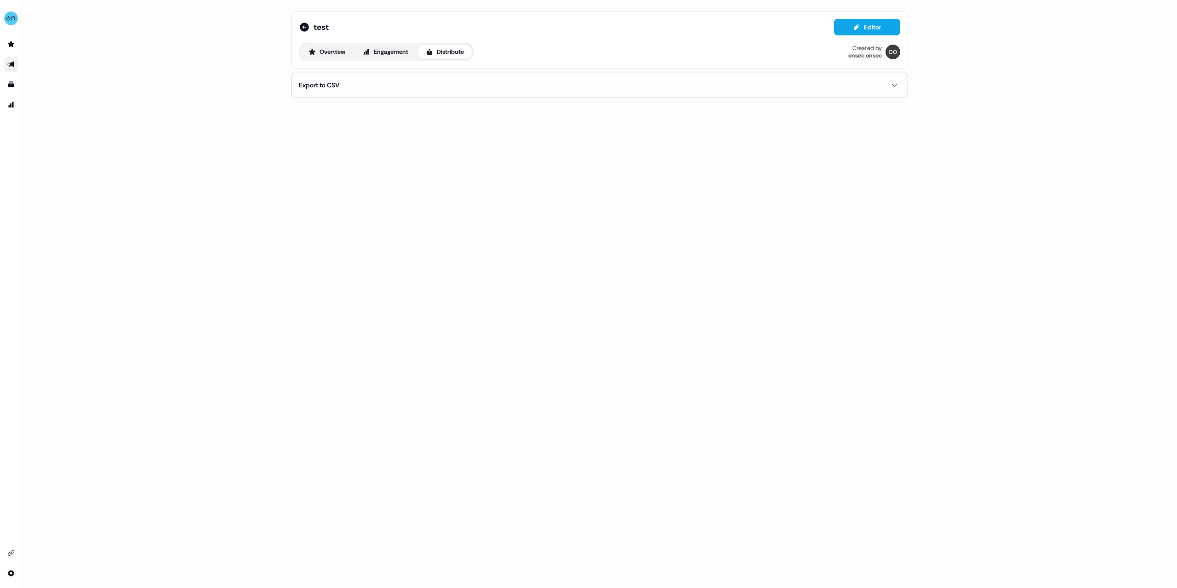
click at [367, 86] on button "Export to CSV" at bounding box center [599, 85] width 601 height 24
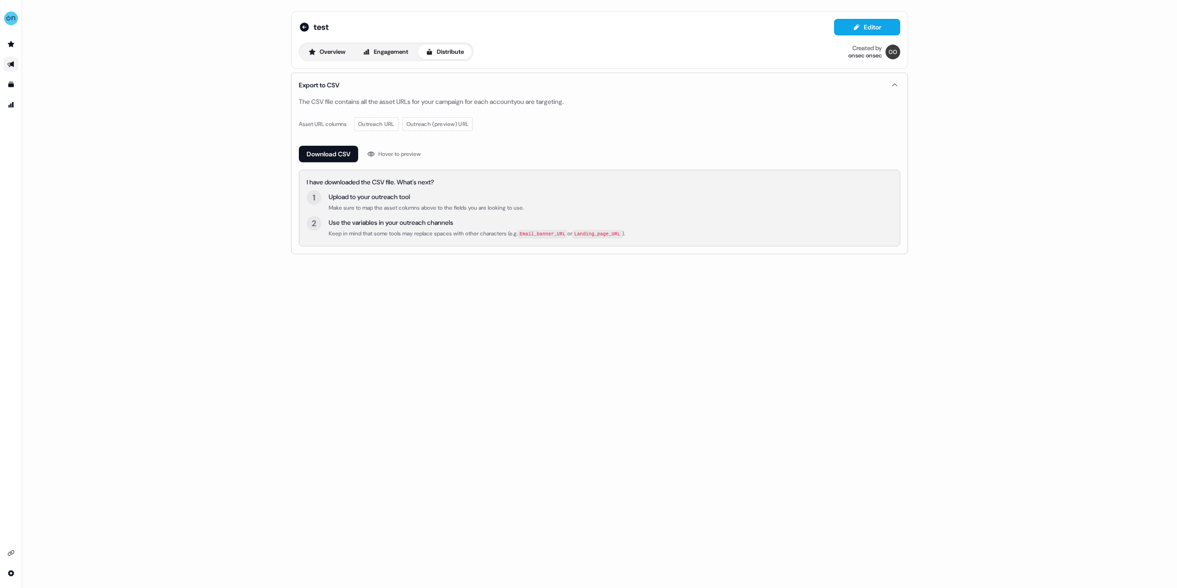
click at [336, 71] on div "test Editor Overview Engagement Distribute Created by onsec onsec Export to CSV…" at bounding box center [599, 132] width 639 height 265
click at [331, 62] on div "test Editor Overview Engagement Distribute Created by onsec onsec" at bounding box center [599, 40] width 617 height 58
click at [327, 57] on button "Overview" at bounding box center [327, 52] width 52 height 15
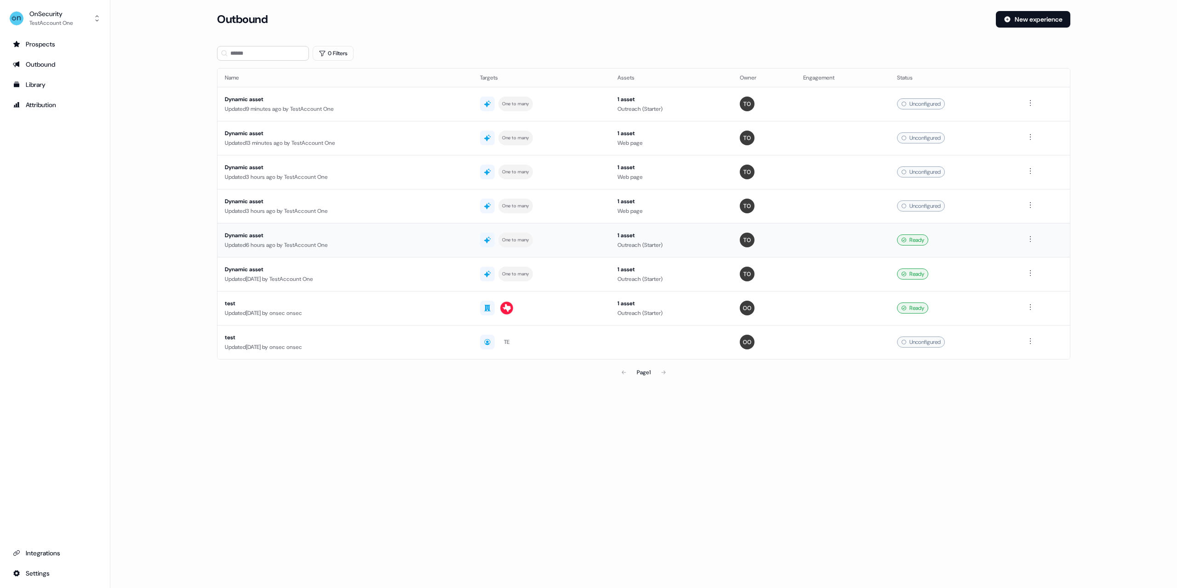
click at [969, 243] on div "Ready" at bounding box center [953, 239] width 113 height 11
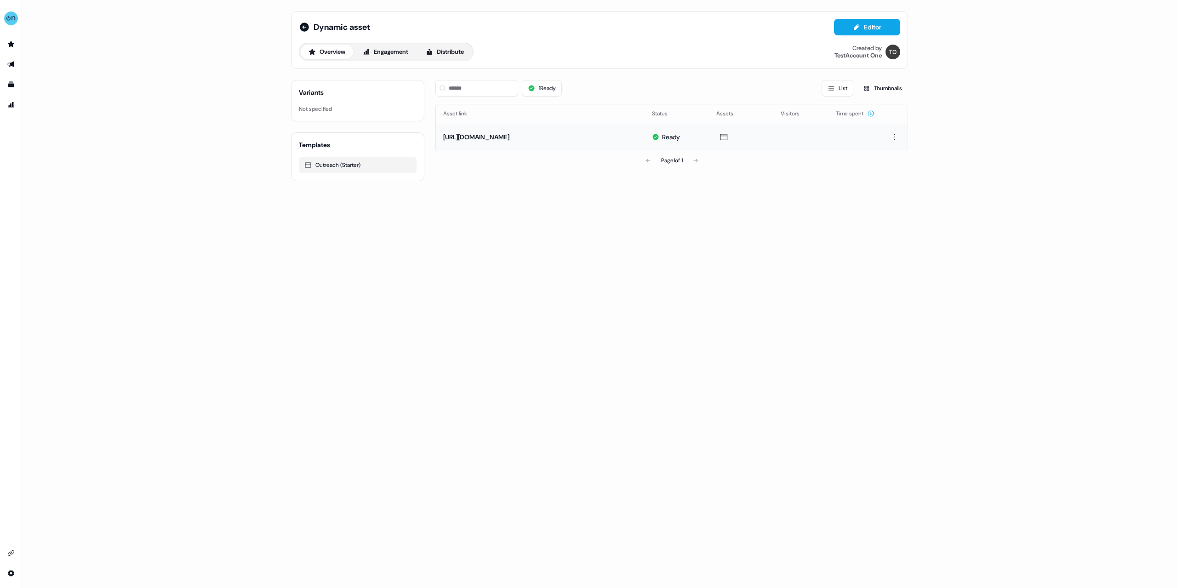
click at [901, 142] on td at bounding box center [895, 137] width 26 height 28
click at [895, 139] on html "For the best experience switch devices to a bigger screen. Go to [DOMAIN_NAME] …" at bounding box center [588, 294] width 1177 height 588
click at [886, 158] on div "Edit" at bounding box center [894, 154] width 54 height 15
